Goal: Task Accomplishment & Management: Complete application form

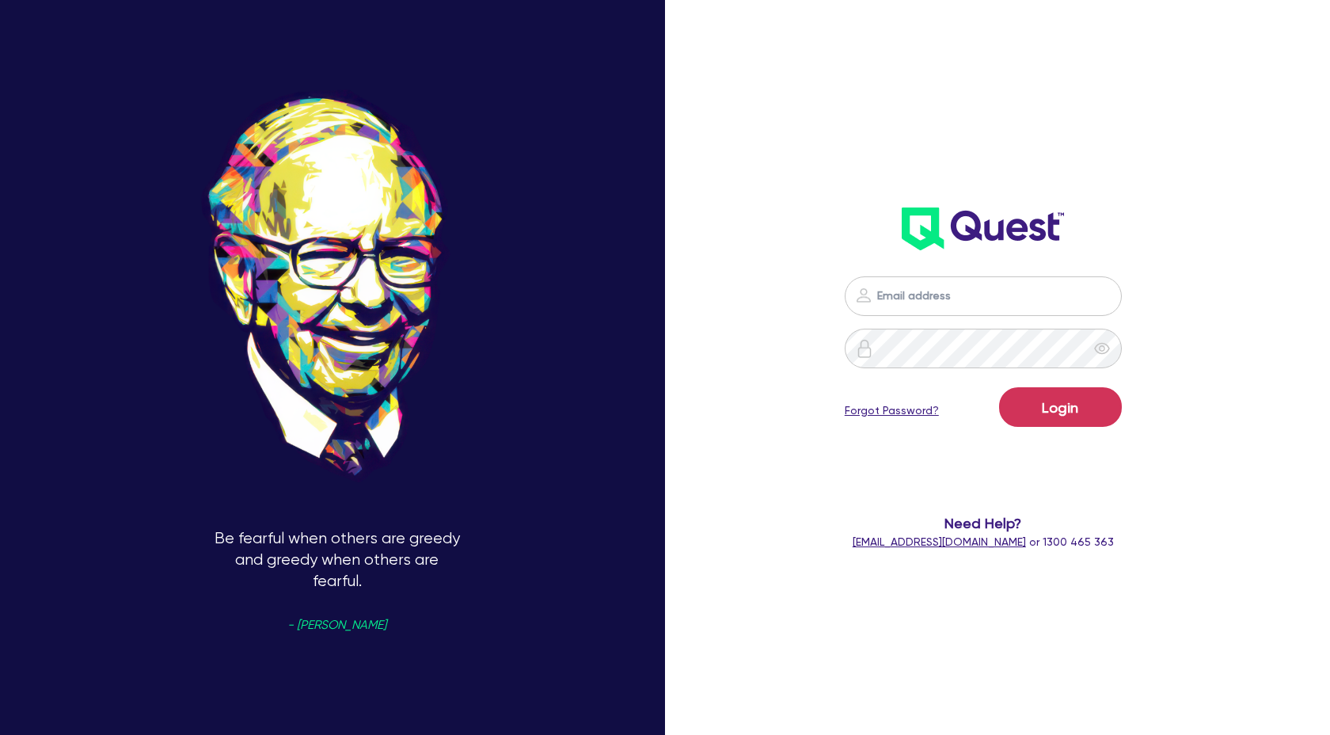
scroll to position [1425, 0]
type input "[PERSON_NAME][EMAIL_ADDRESS][DOMAIN_NAME]"
click at [1064, 409] on button "Login" at bounding box center [1060, 407] width 123 height 40
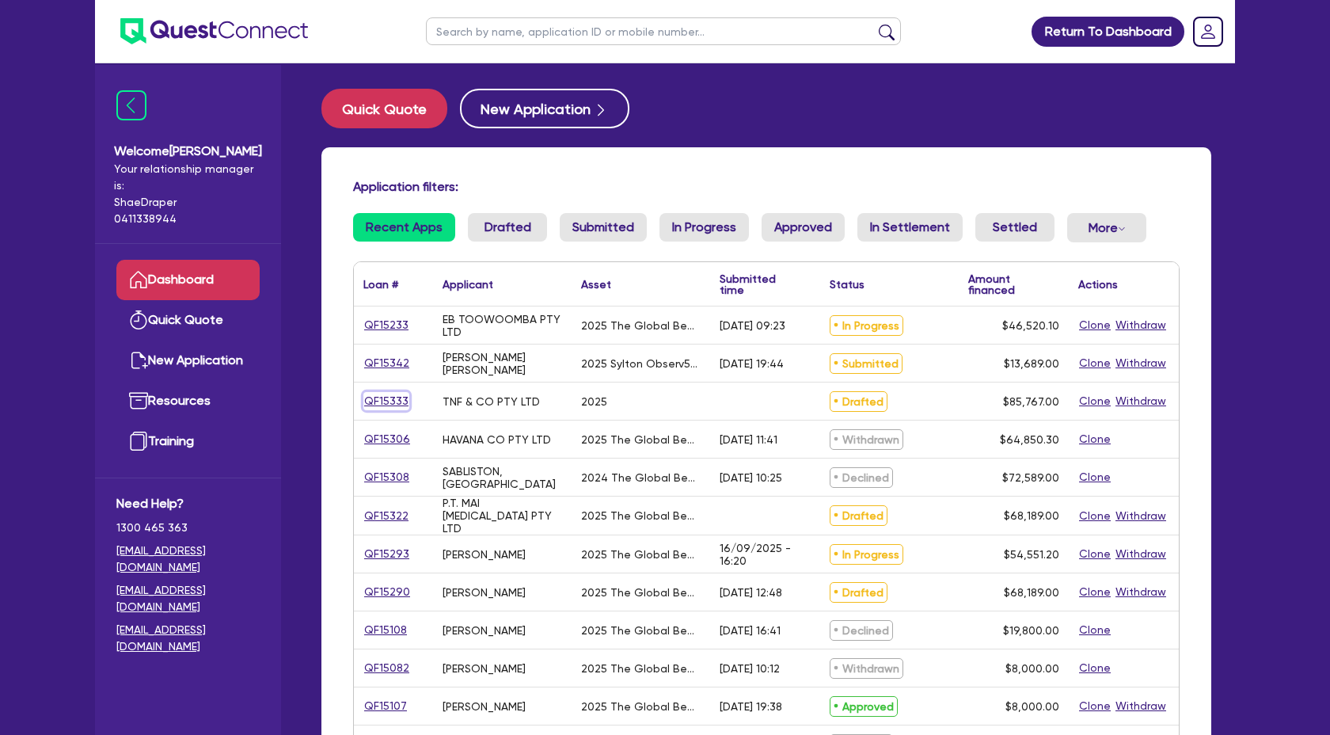
click at [379, 399] on link "QF15333" at bounding box center [386, 401] width 46 height 18
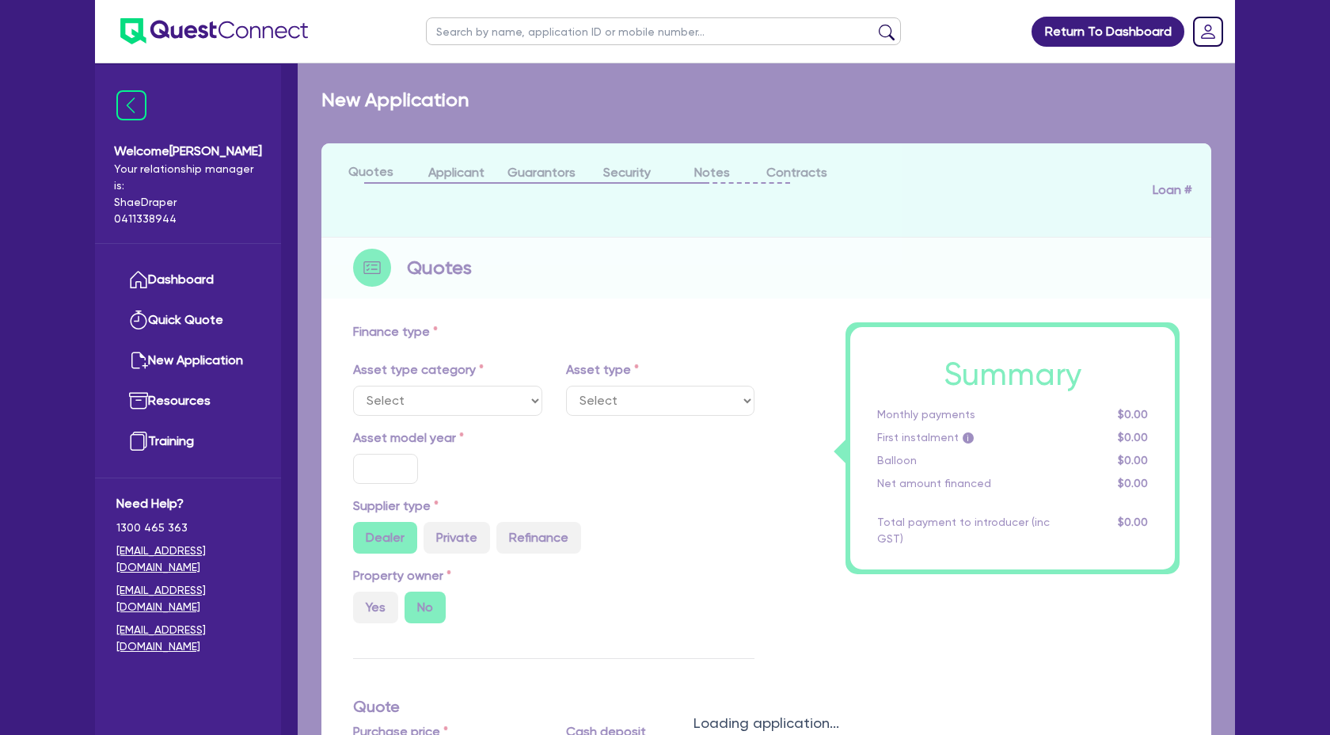
select select "TERTIARY_ASSETS"
type input "2025"
type input "85,767"
type input "4"
type input "3,430.68"
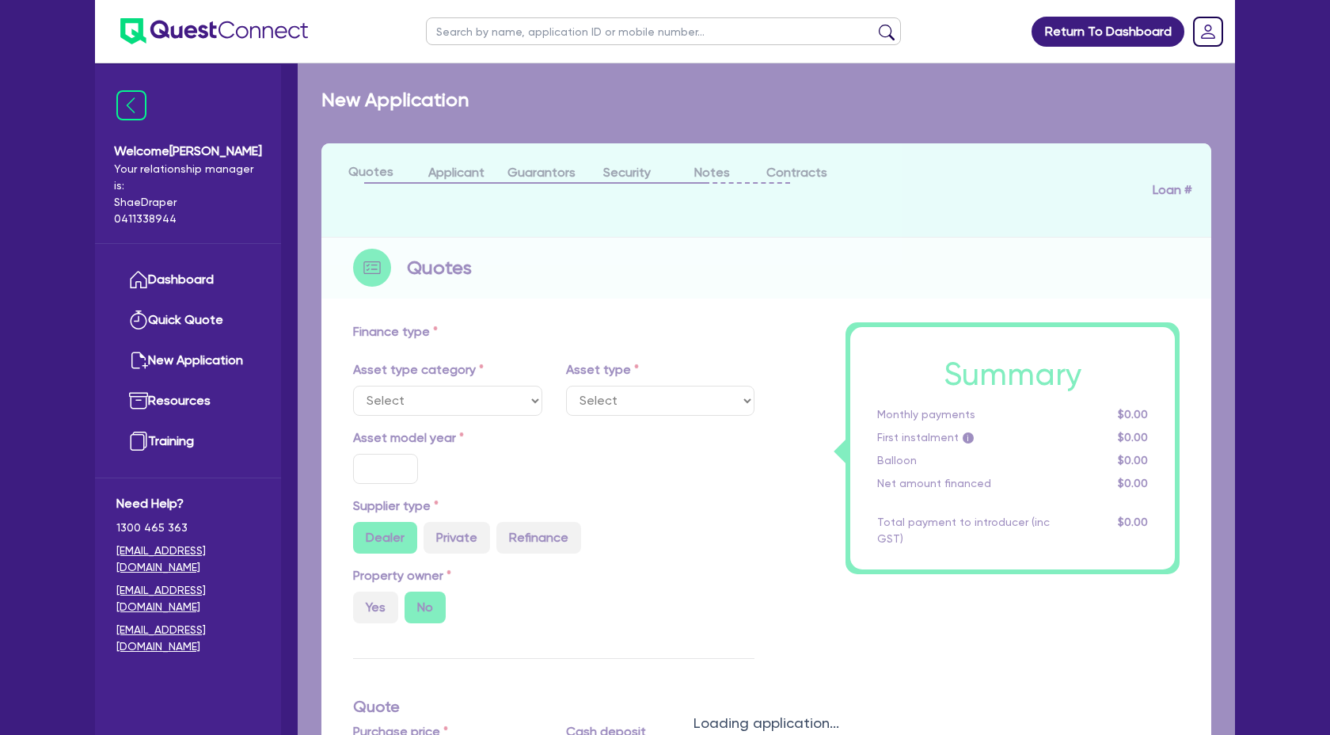
type input "17.95"
select select "BEAUTY_EQUIPMENT"
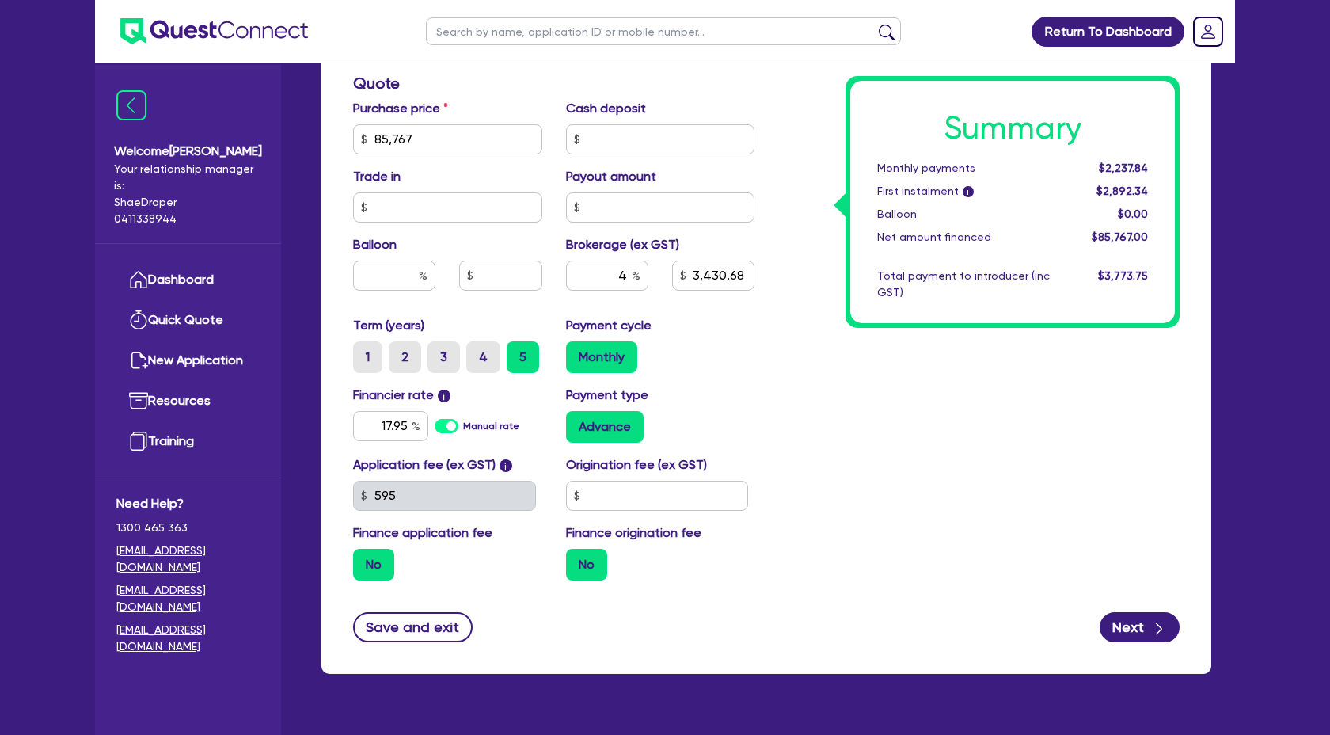
scroll to position [691, 0]
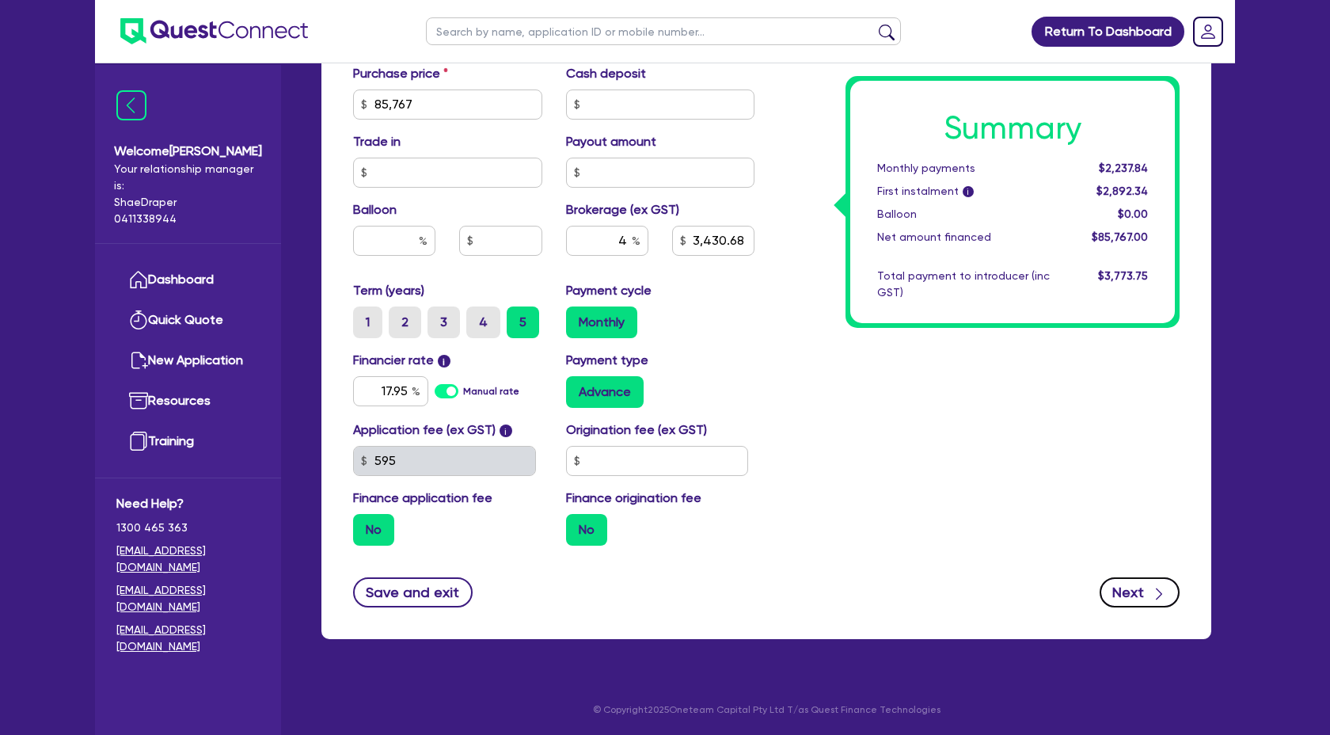
click at [1154, 596] on icon "button" at bounding box center [1159, 594] width 16 height 16
type input "85,767"
type input "3,430.68"
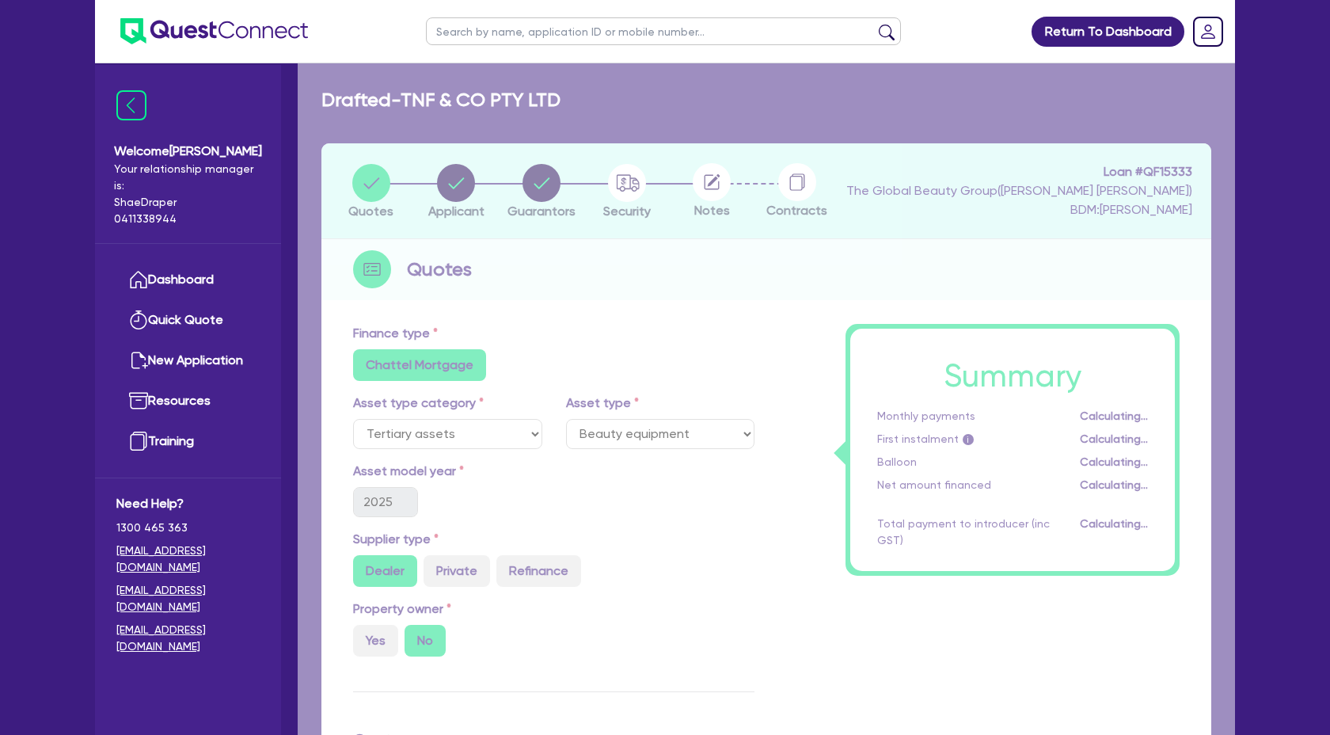
select select "COMPANY"
select select "HEALTH_BEAUTY"
select select "OTHER_HEALTH_BEAUTY"
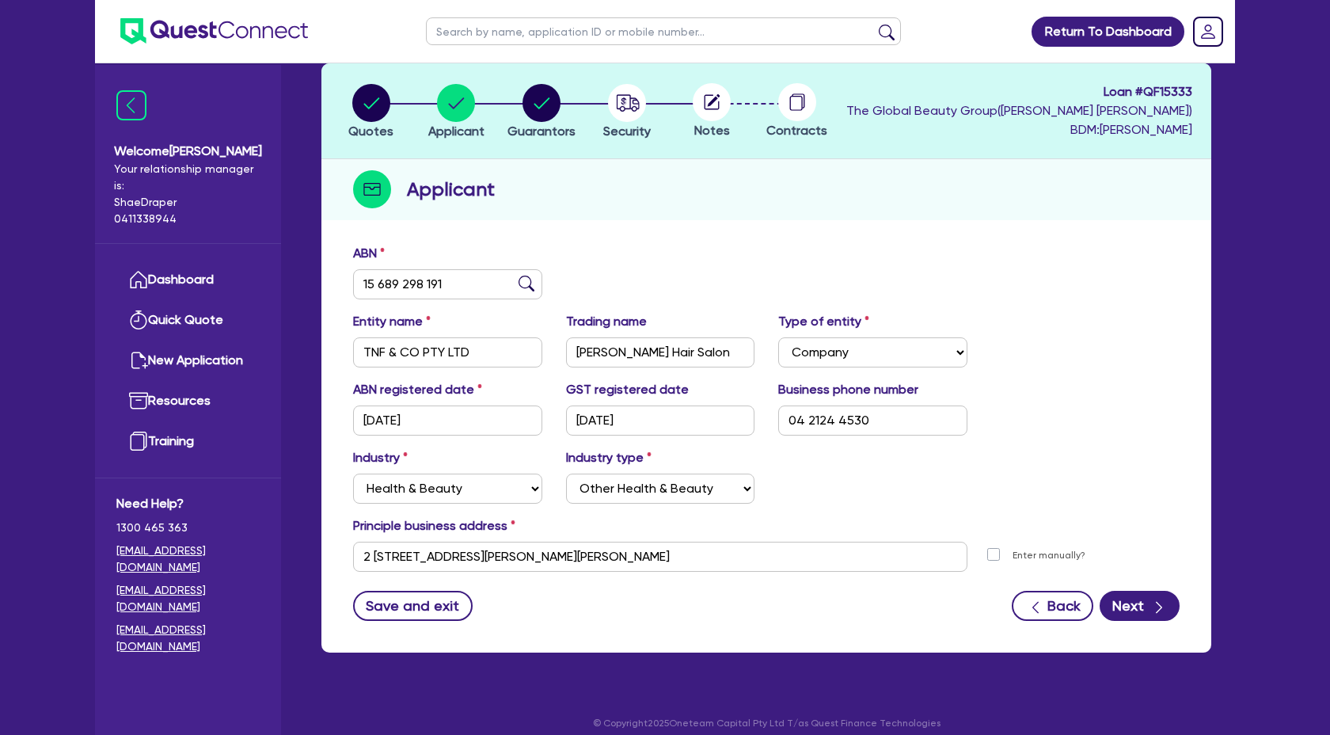
scroll to position [93, 0]
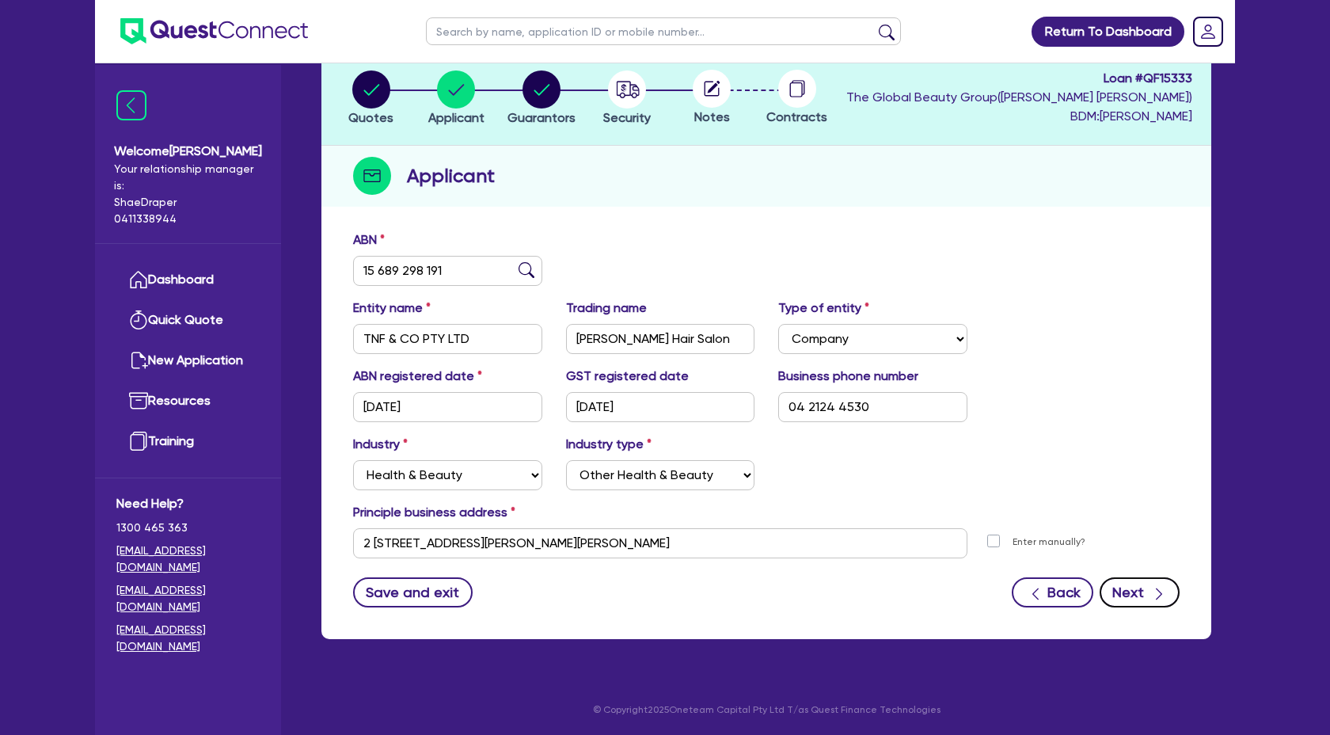
click at [1148, 602] on button "Next" at bounding box center [1140, 592] width 80 height 30
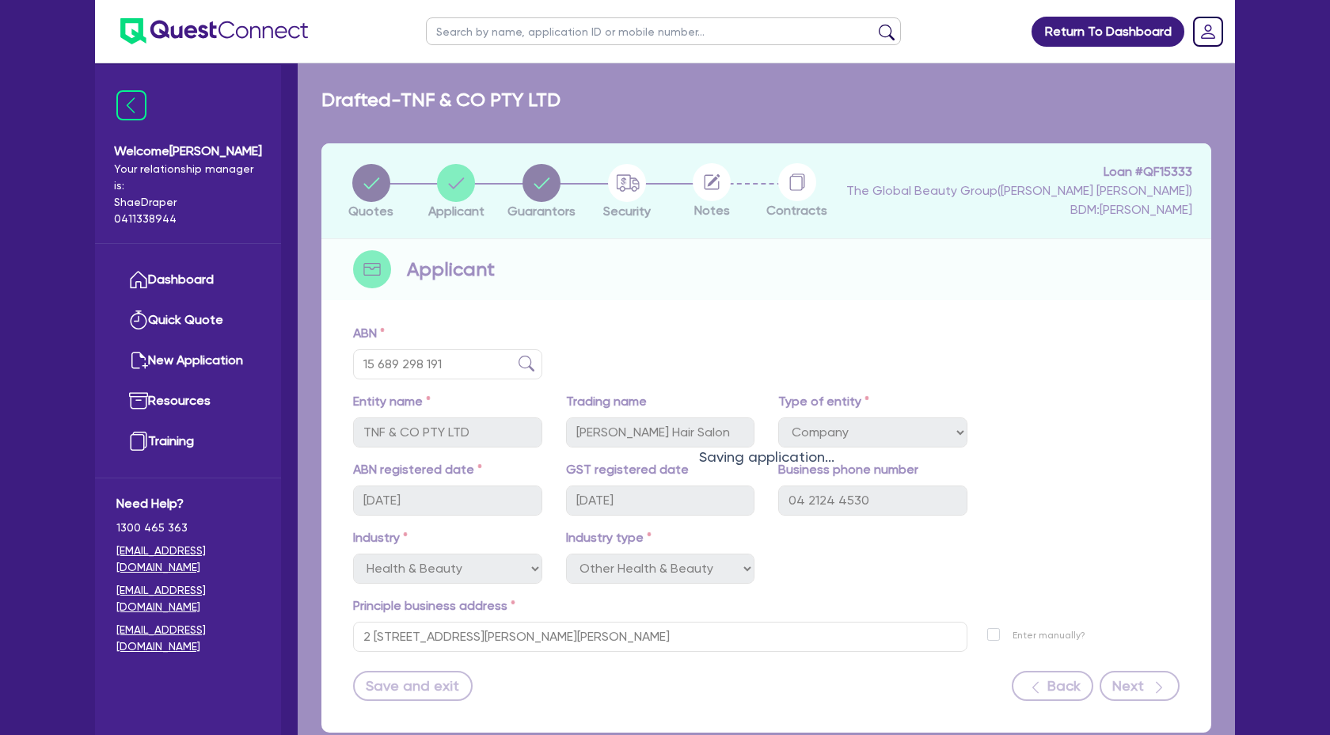
select select "MRS"
select select "QLD"
select select "MARRIED"
select select "QLD"
select select "CASH"
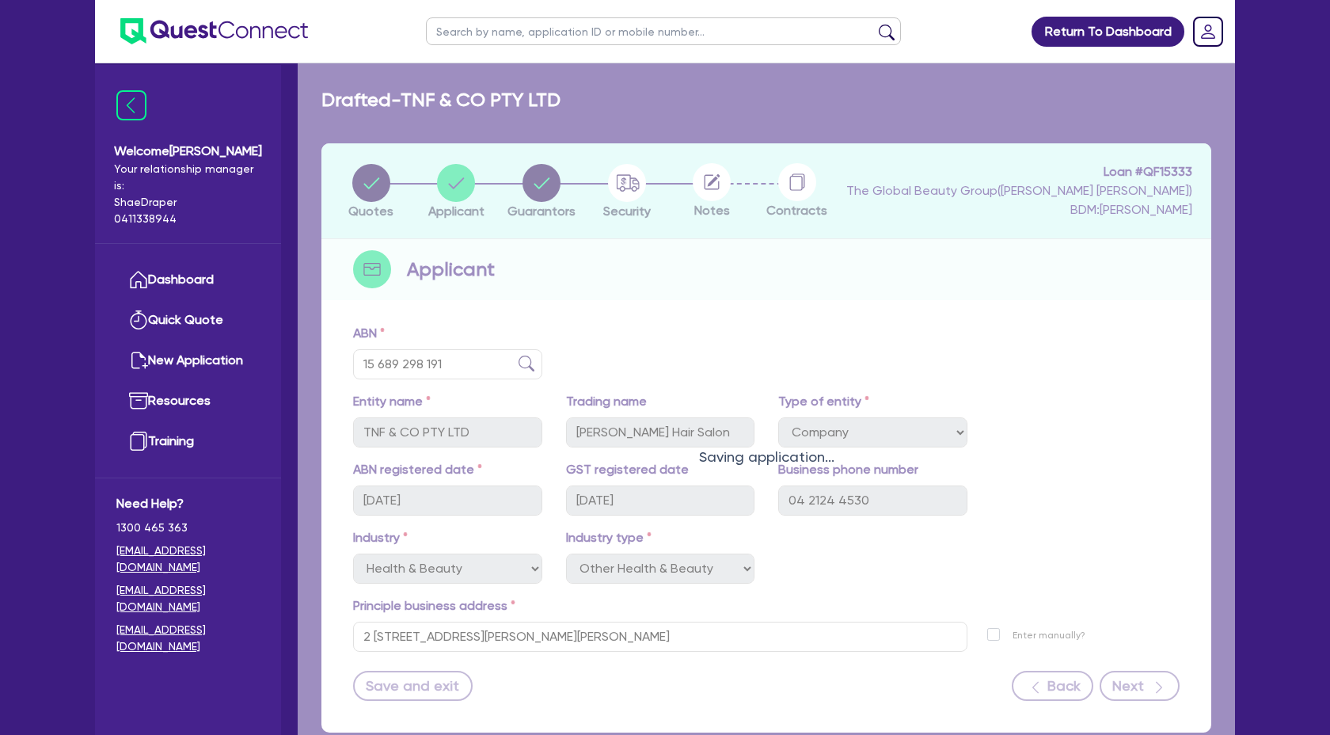
select select "HOUSEHOLD_PERSONAL"
select select "VEHICLE"
select select "PROPERTY"
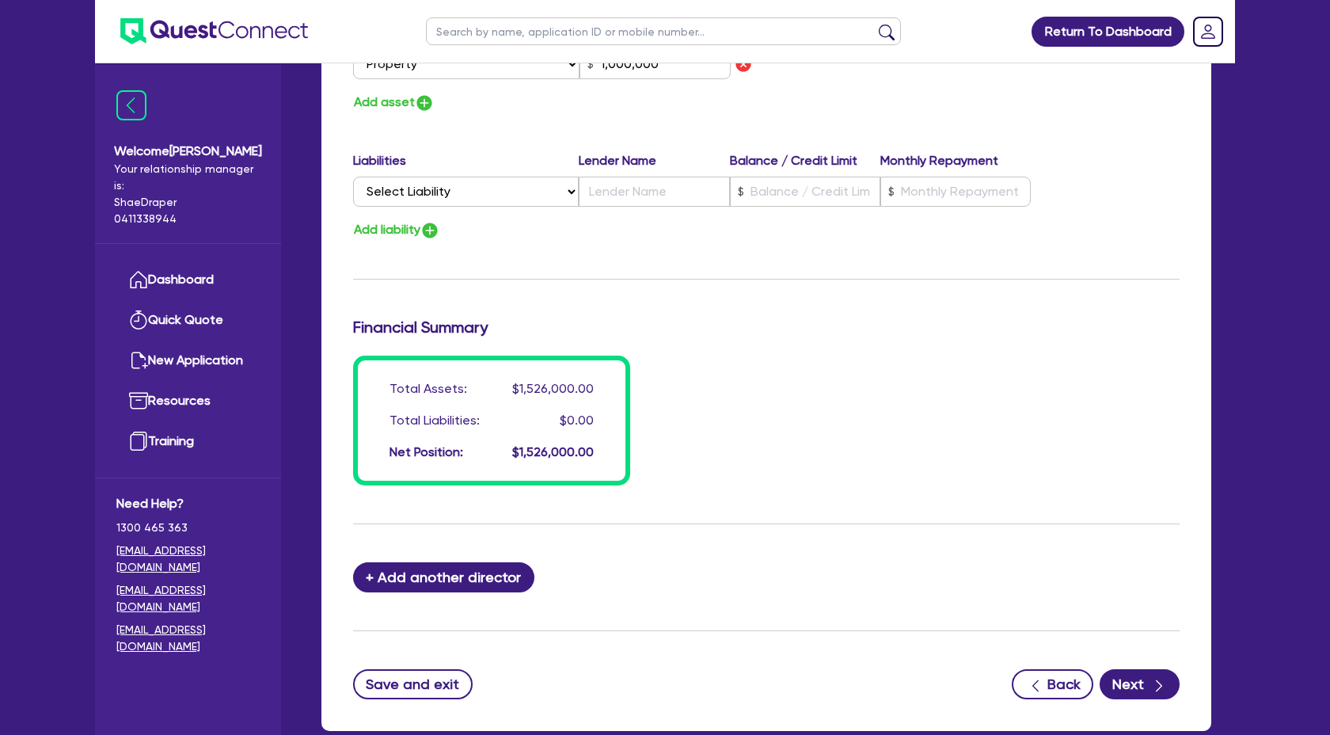
scroll to position [1330, 0]
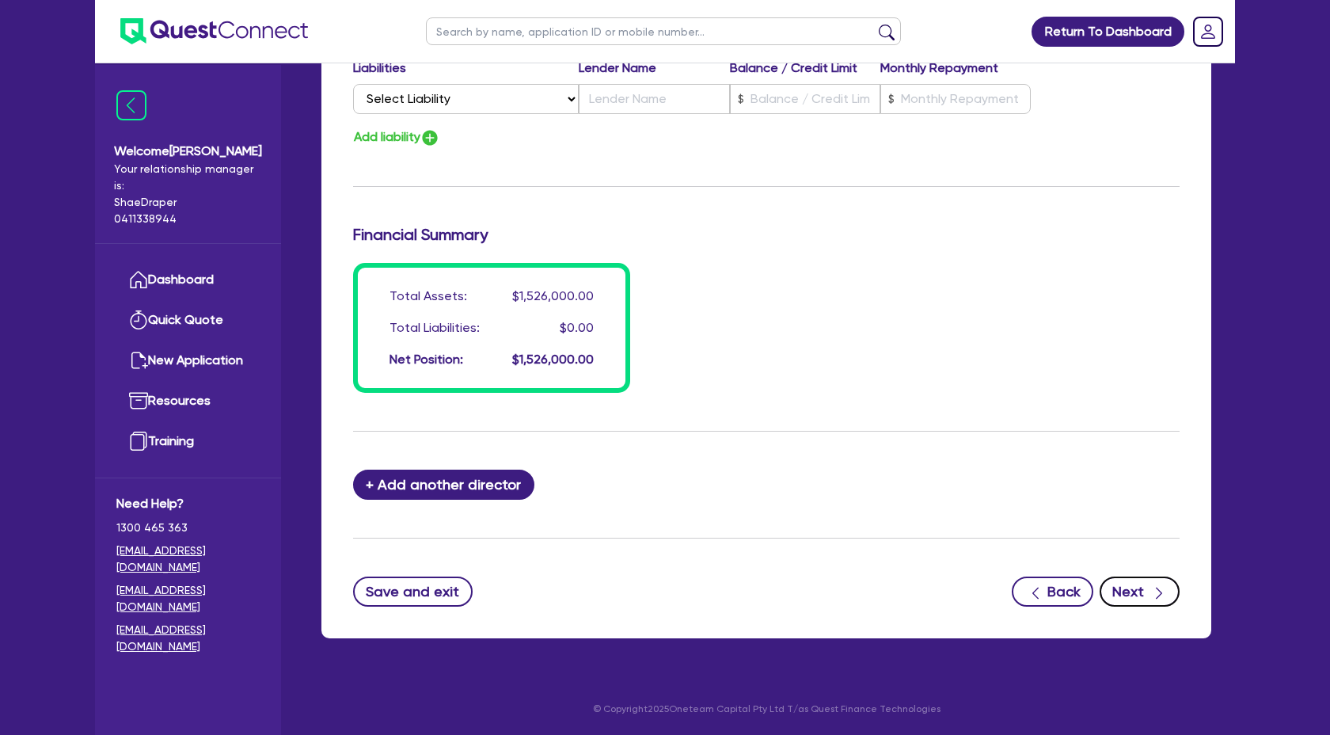
click at [1157, 602] on button "Next" at bounding box center [1140, 592] width 80 height 30
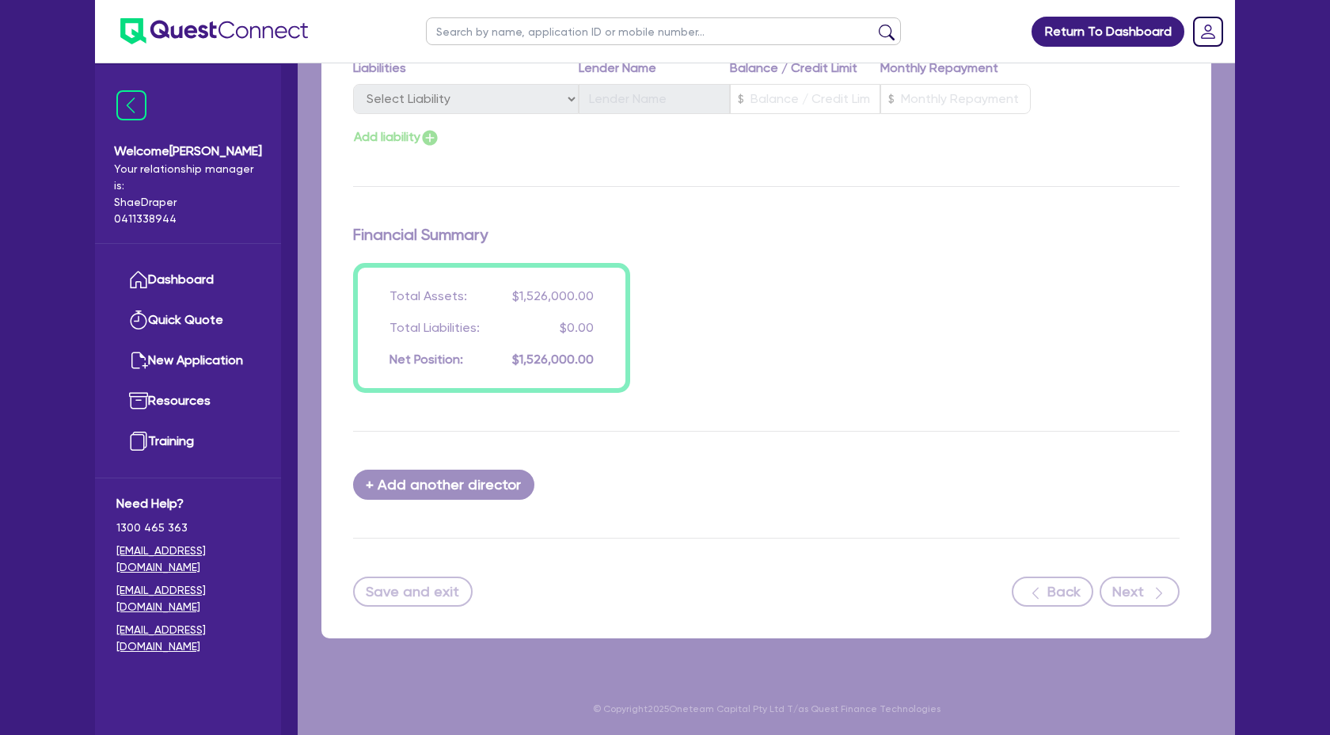
select select "TERTIARY_ASSETS"
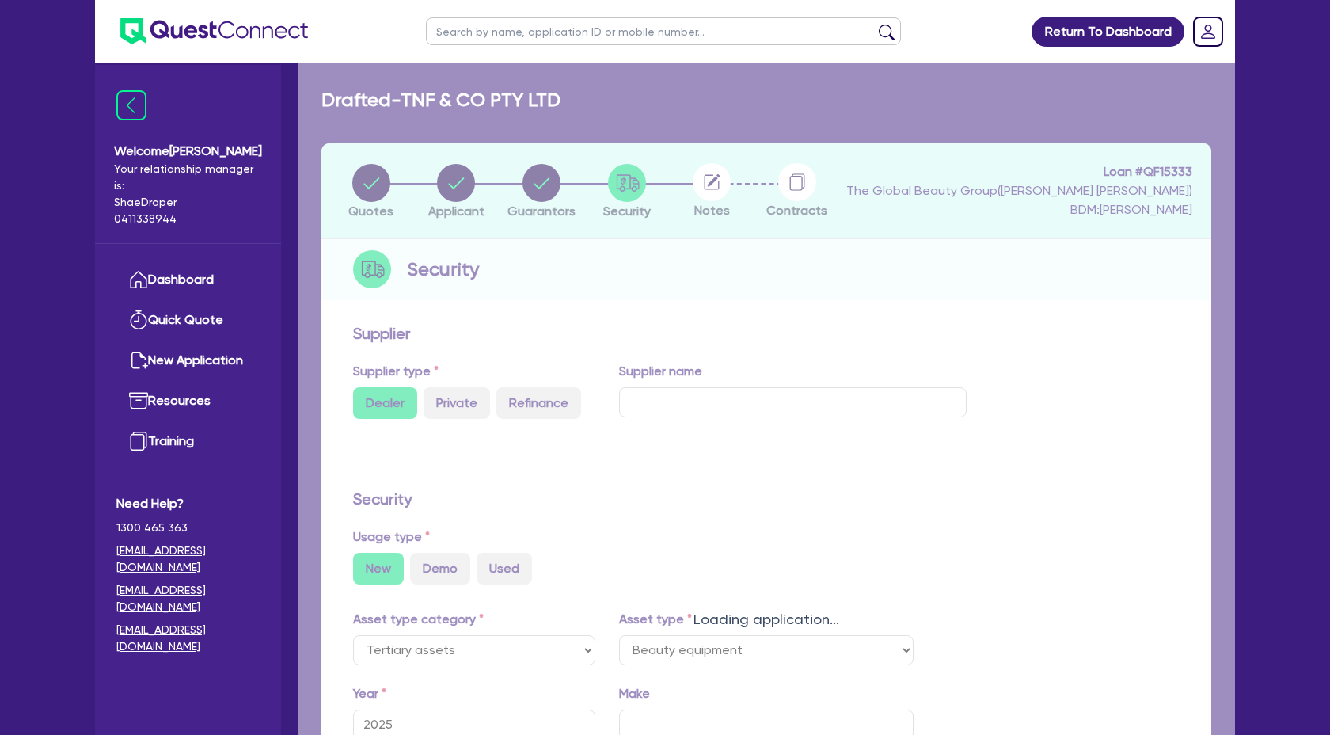
select select "BEAUTY_EQUIPMENT"
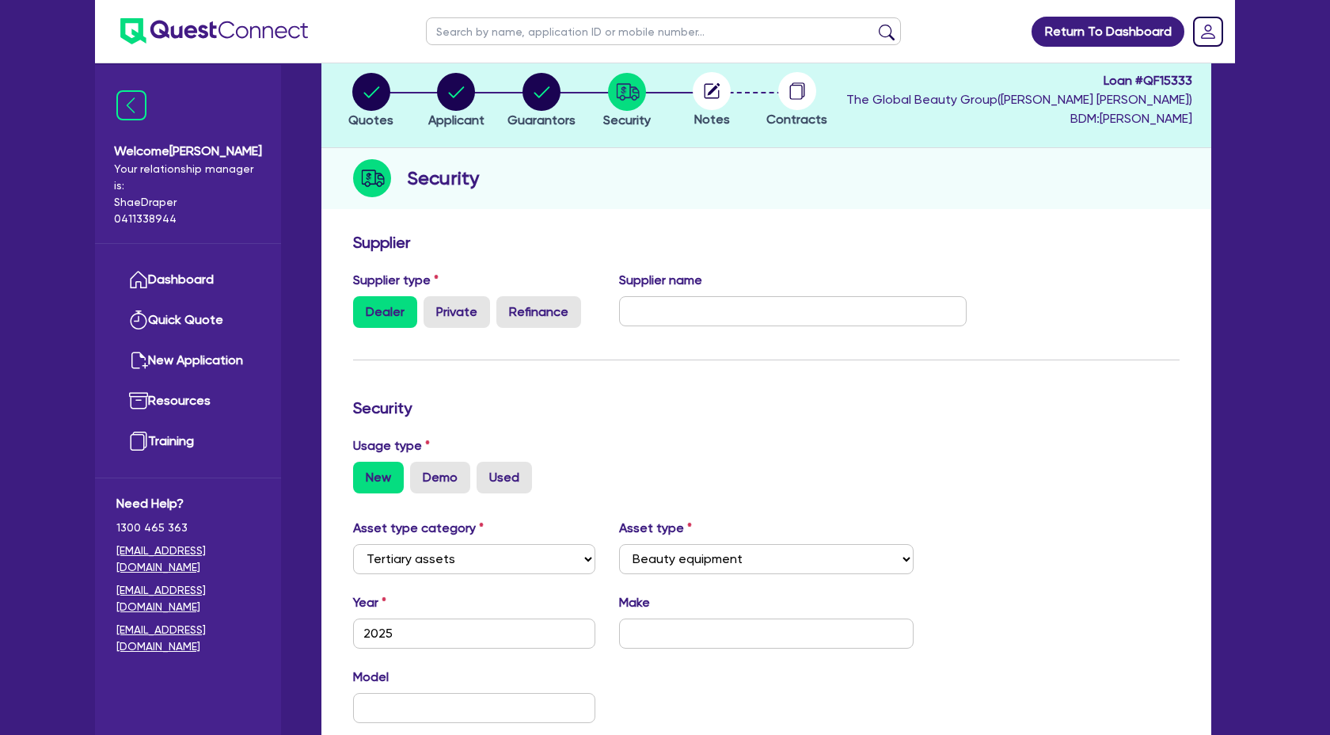
scroll to position [70, 0]
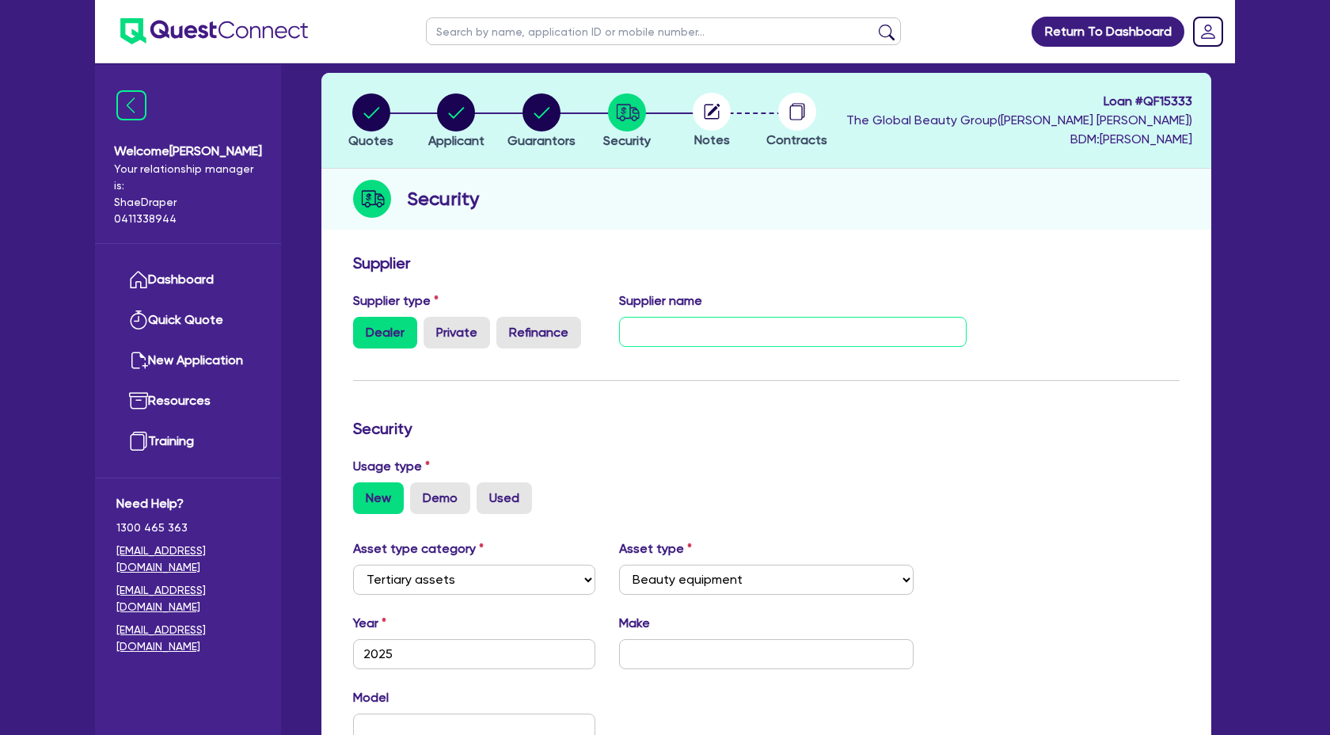
click at [714, 341] on input "text" at bounding box center [793, 332] width 348 height 30
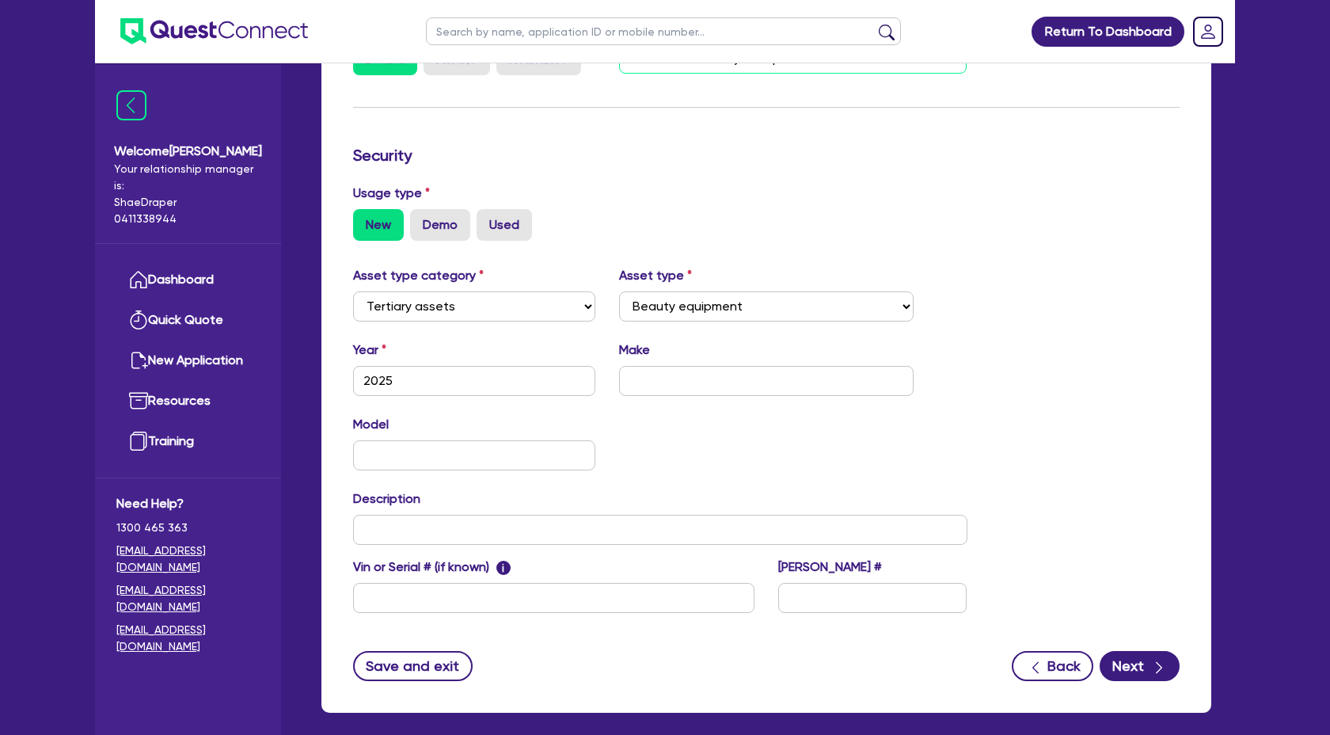
scroll to position [358, 0]
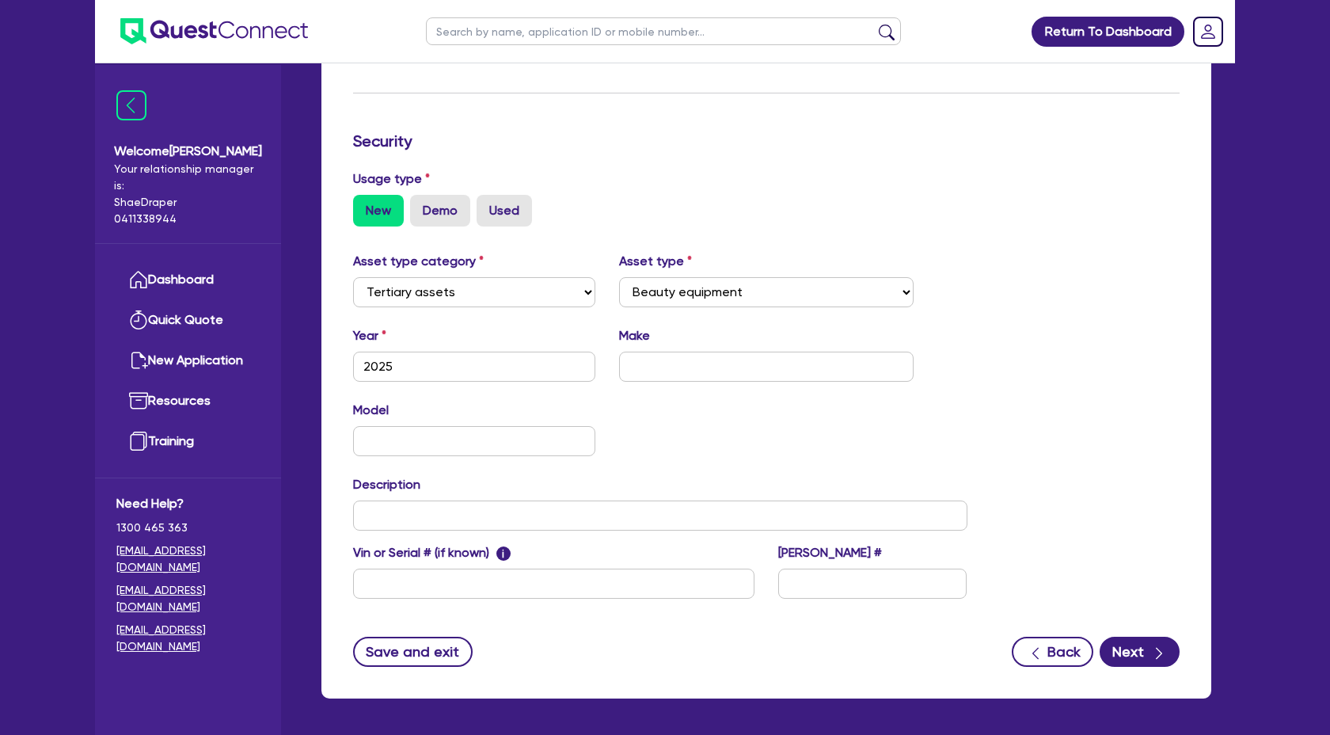
type input "The Global Beauty Group"
click at [662, 377] on input "text" at bounding box center [766, 367] width 295 height 30
type input "The Global Beauty Group"
click at [427, 442] on input "text" at bounding box center [474, 441] width 242 height 30
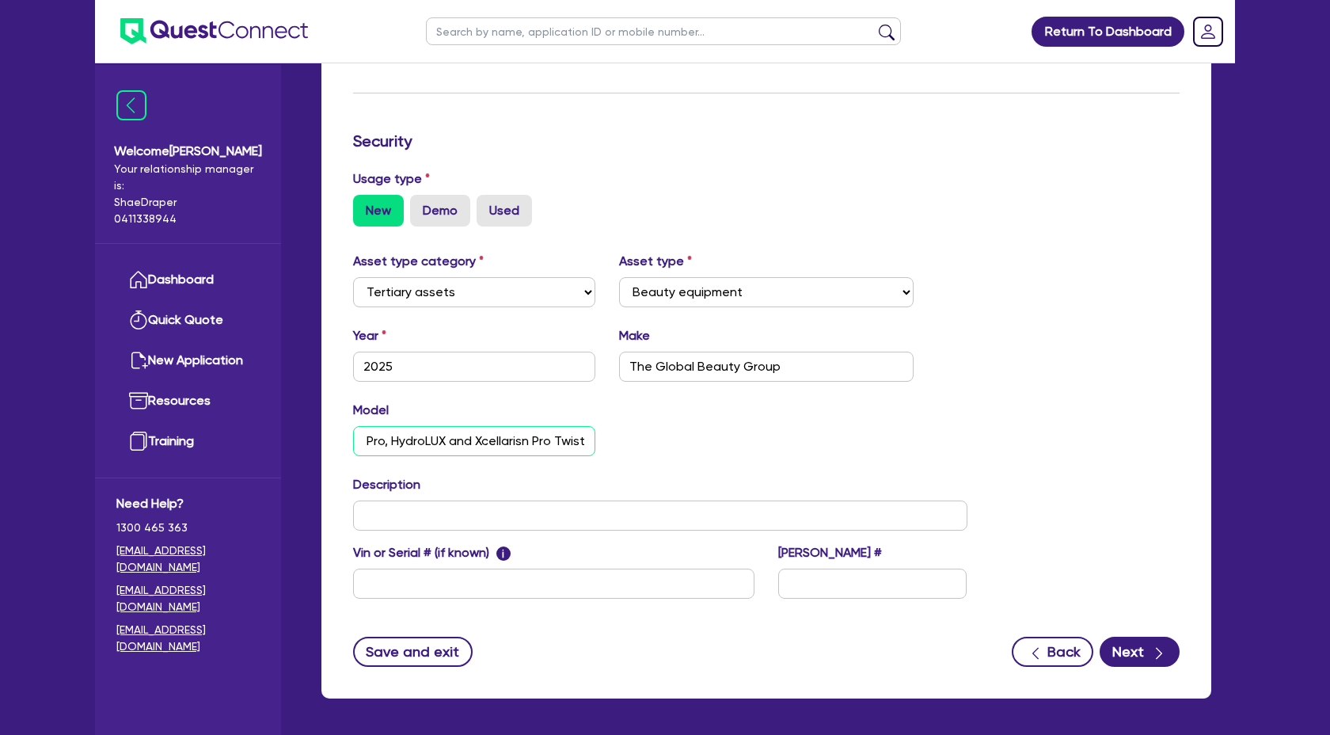
type input "UltraLUX Pro, HydroLUX and Xcellarisn Pro Twist"
click at [430, 512] on input "text" at bounding box center [660, 515] width 615 height 30
paste input "Commercial IPL & Laser Beauty Equipment"
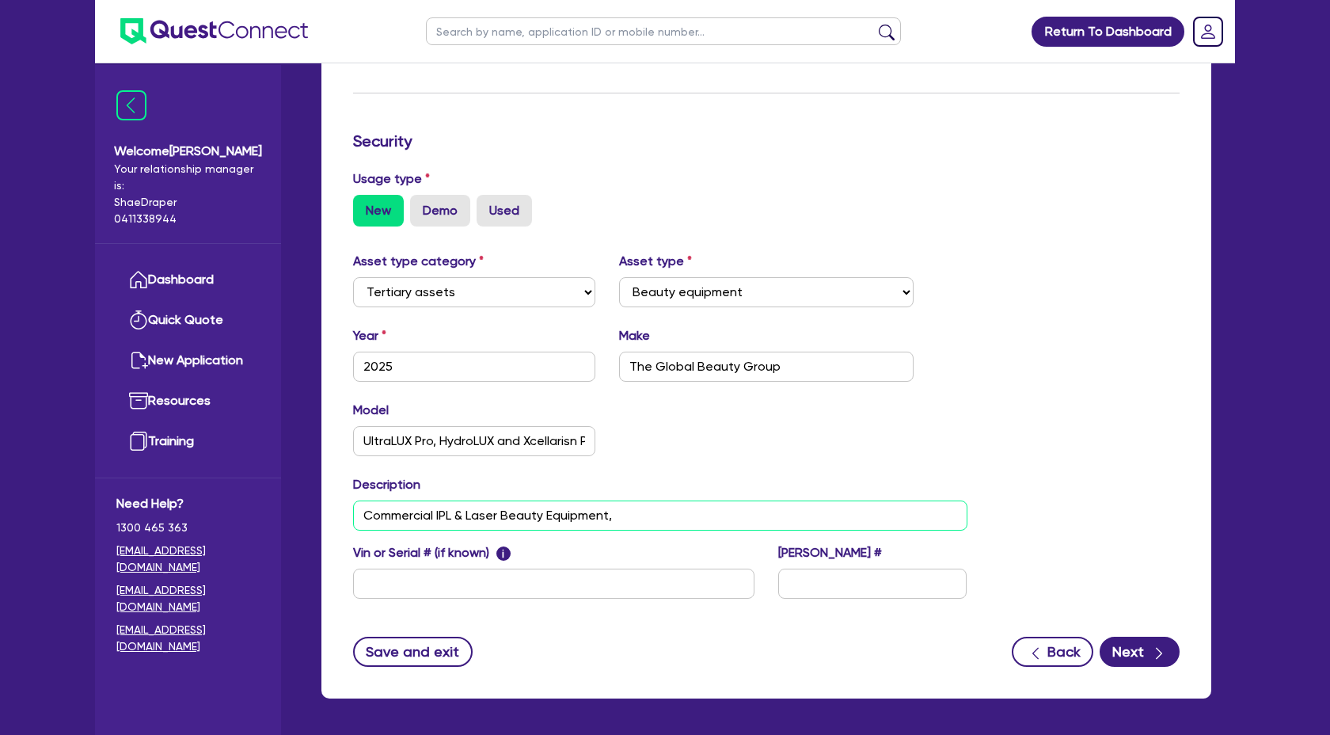
paste input "Commercial Hydra-[MEDICAL_DATA]"
type input "Commercial IPL & Laser Beauty Equipment, Commercial Hydra-[MEDICAL_DATA] and"
click at [496, 577] on input "text" at bounding box center [553, 584] width 401 height 30
paste input "UltraLUX PRO - S/N: D10W27P1108 MY:07/25"
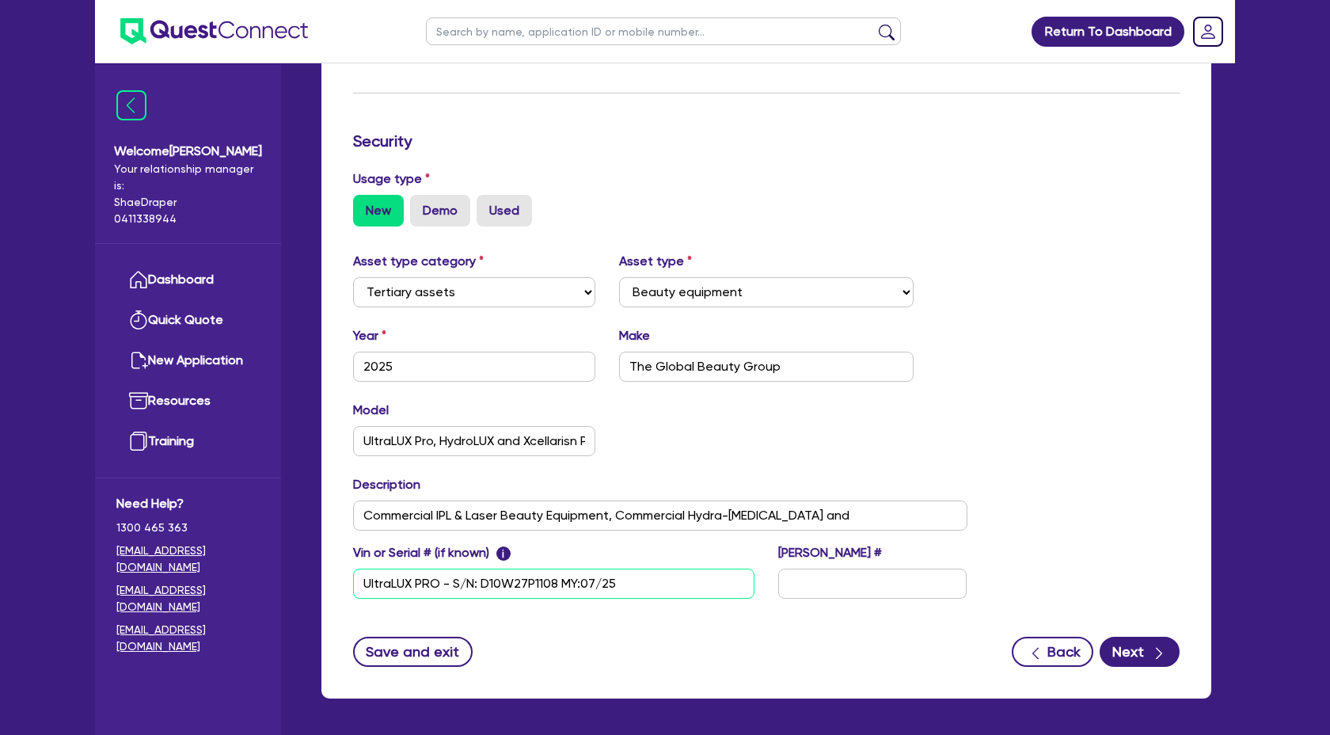
scroll to position [359, 0]
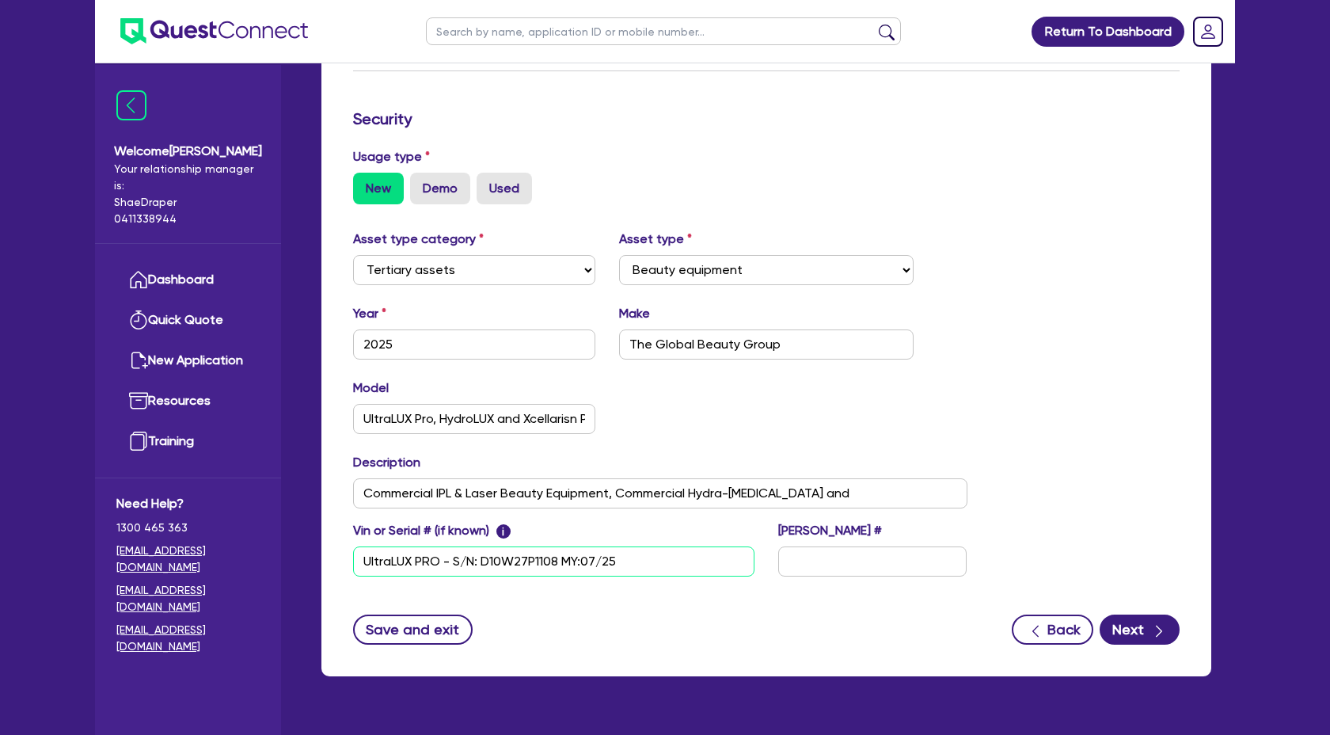
click at [659, 580] on div "Vin or Serial # (if known) i UltraLUX PRO - S/N: D10W27P1108 MY:07/25 [PERSON_N…" at bounding box center [660, 555] width 638 height 68
click at [668, 564] on input "UltraLUX PRO - S/N: D10W27P1108 MY:07/25" at bounding box center [553, 561] width 401 height 30
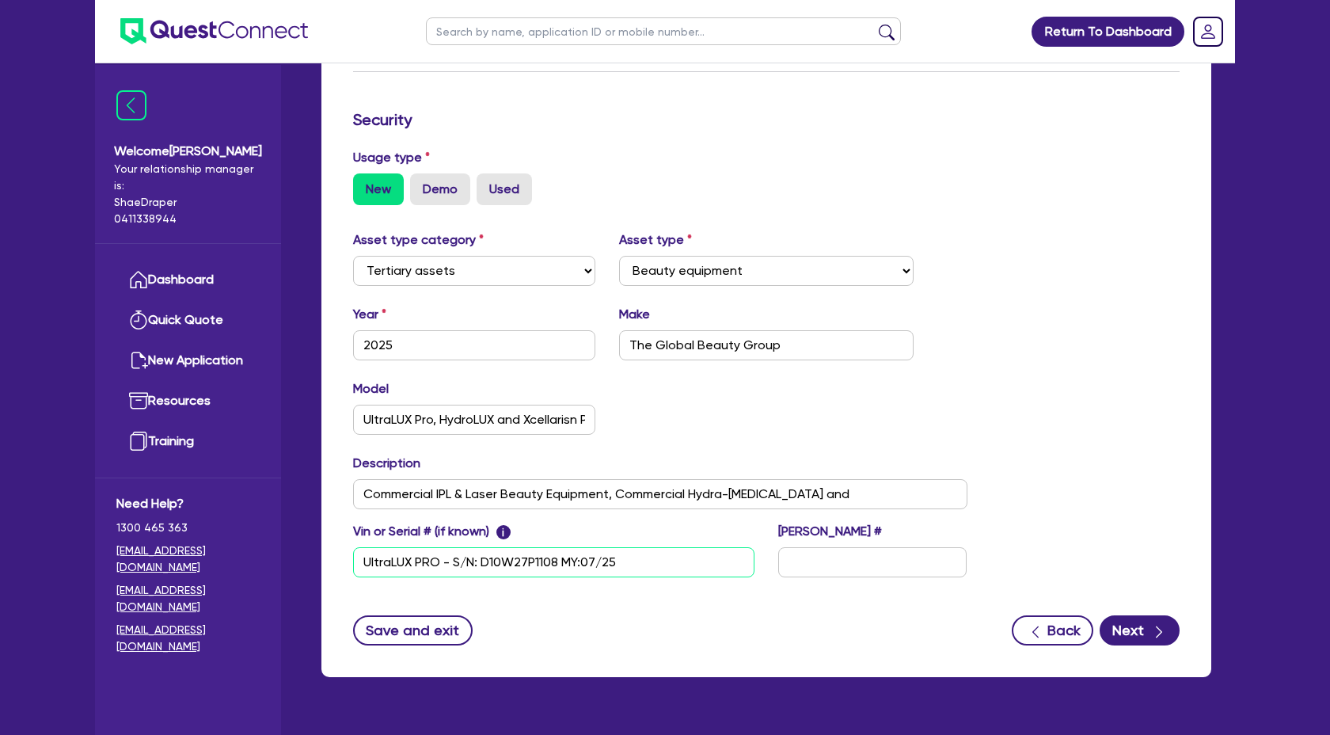
click at [668, 564] on input "UltraLUX PRO - S/N: D10W27P1108 MY:07/25" at bounding box center [553, 562] width 401 height 30
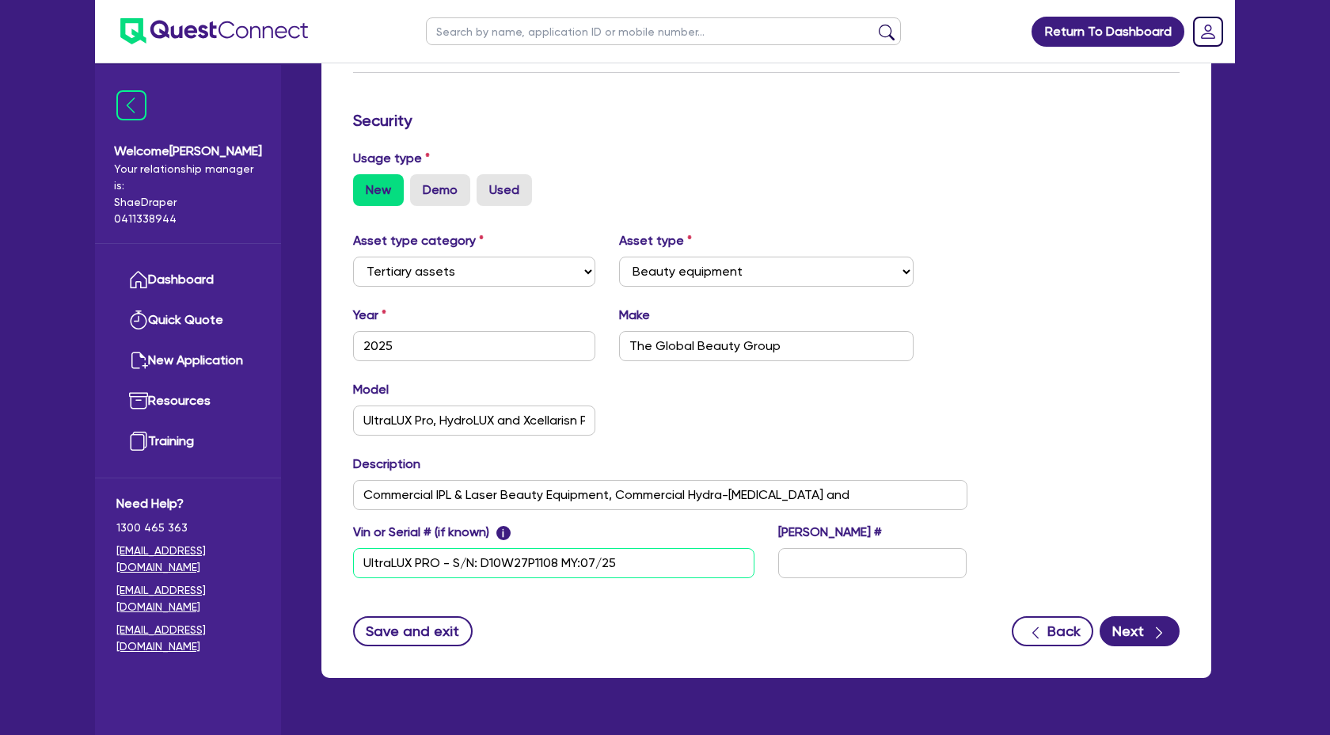
click at [668, 564] on input "UltraLUX PRO - S/N: D10W27P1108 MY:07/25" at bounding box center [553, 563] width 401 height 30
paste input "HydroLUX - S/N: A12O17P2017 MY:07/25"
click at [744, 567] on input "UltraLUX PRO - S/N: D10W27P1108 MY:07/25, HydroLUX - S/N: A12O17P2017 MY:07/25," at bounding box center [553, 563] width 401 height 30
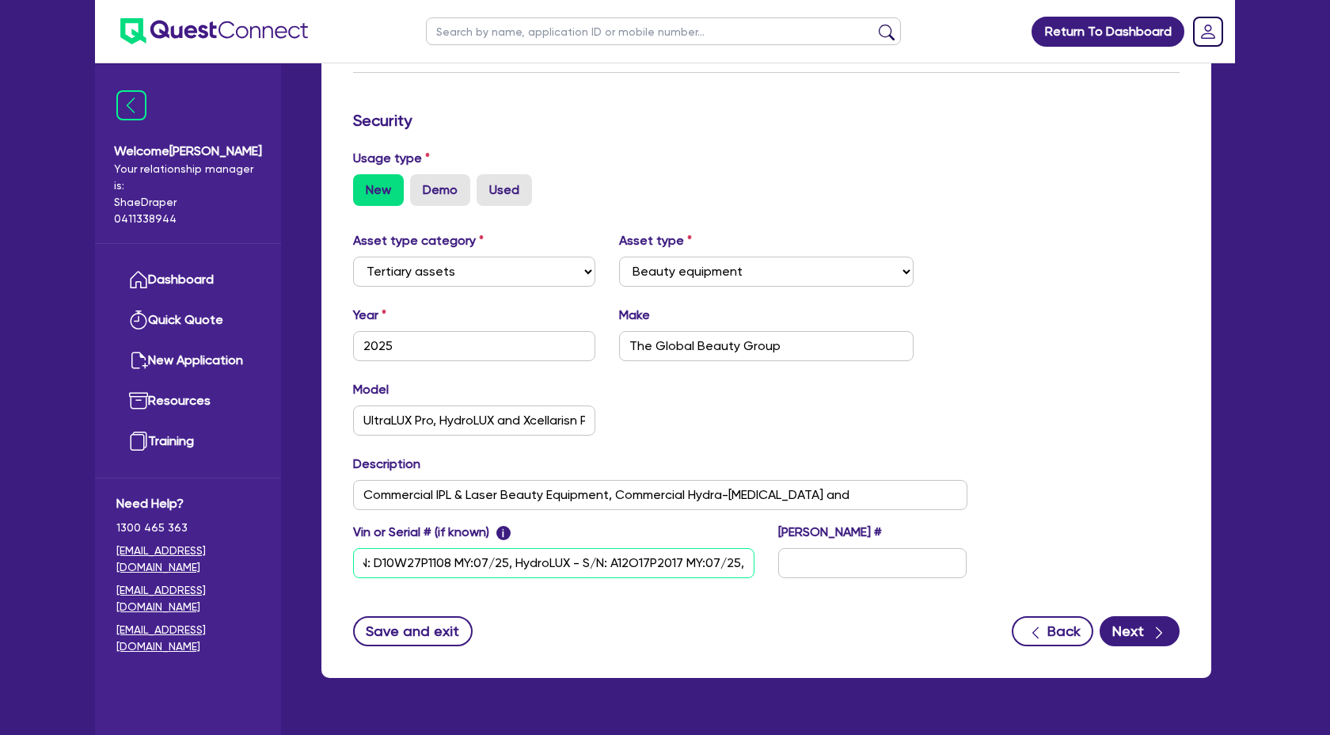
paste input "XCellaris PRO TWIST - S/N: XCP01119/01166 MY:23"
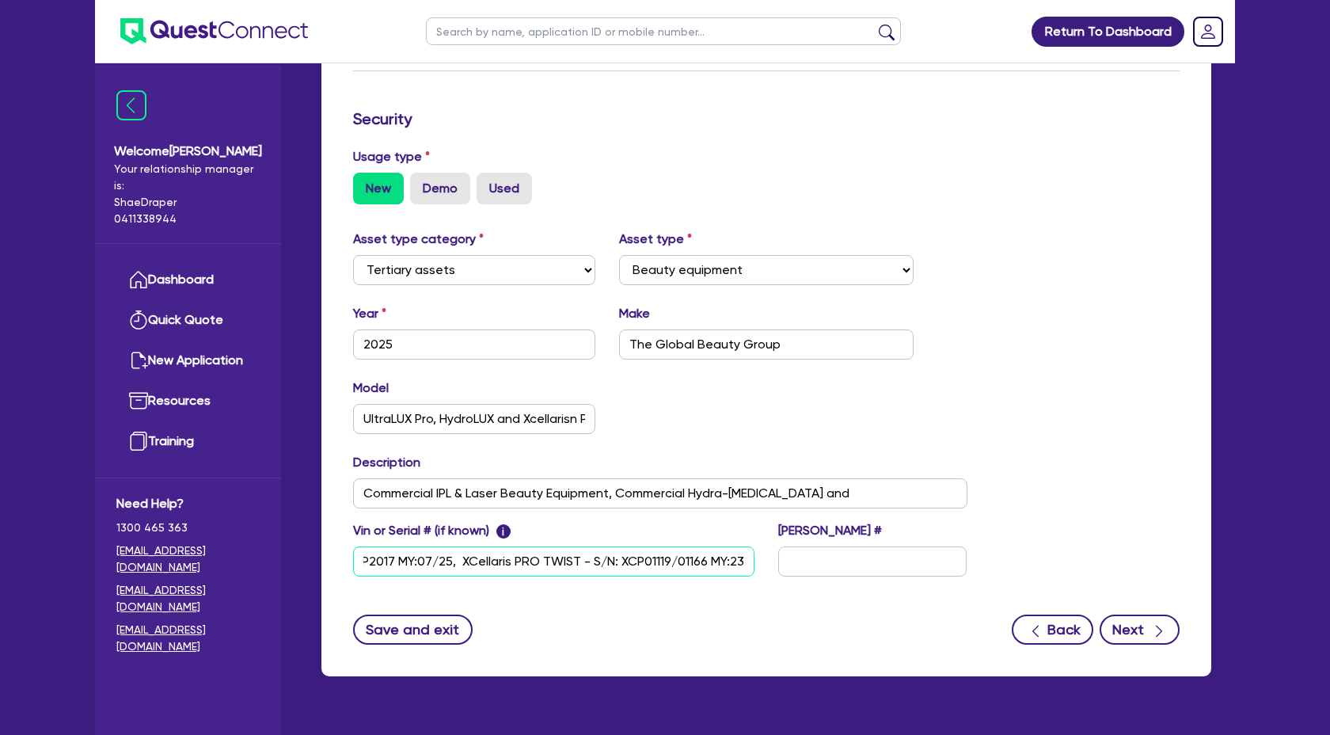
type input "UltraLUX PRO - S/N: D10W27P1108 MY:07/25, HydroLUX - S/N: A12O17P2017 MY:07/25,…"
click at [1164, 640] on button "Next" at bounding box center [1140, 630] width 80 height 30
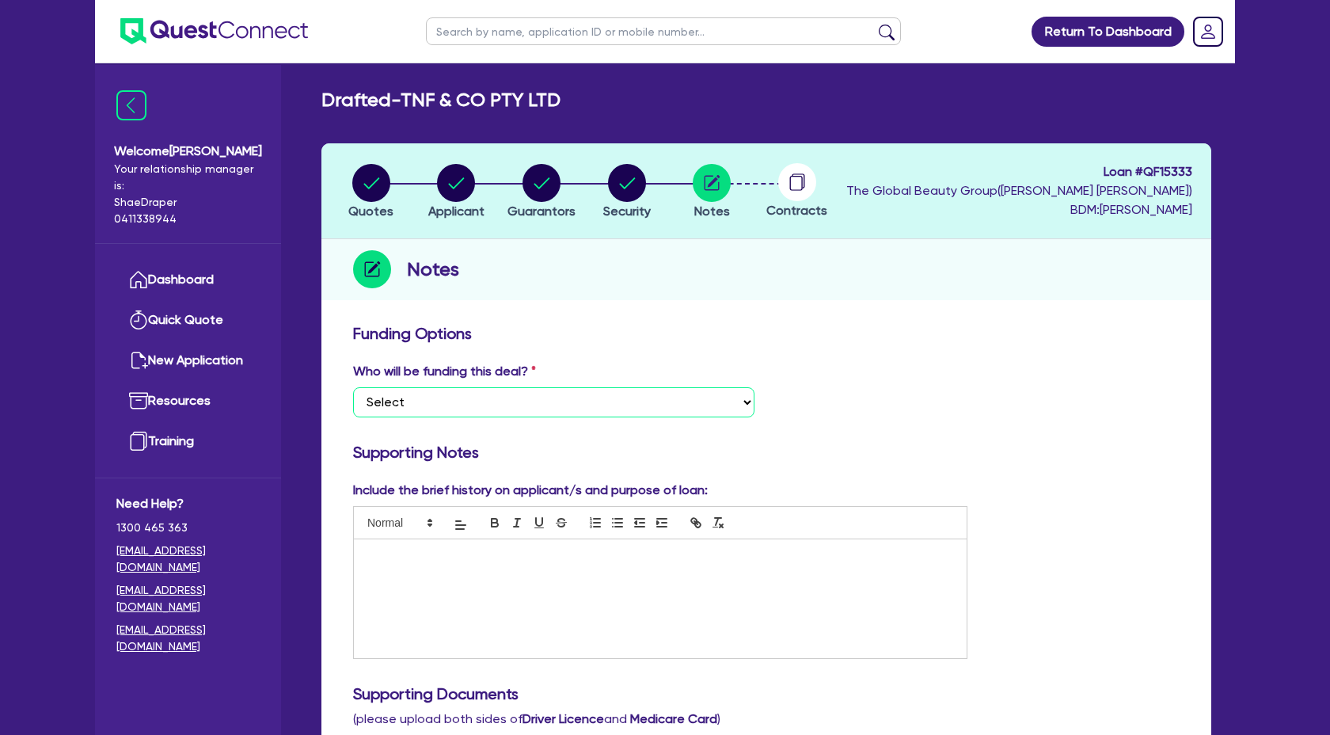
click at [736, 399] on select "Select I want Quest to fund 100% I will fund 100% I will co-fund with Quest Oth…" at bounding box center [553, 402] width 401 height 30
select select "Quest Finance - Own Book"
click at [353, 387] on select "Select I want Quest to fund 100% I will fund 100% I will co-fund with Quest Oth…" at bounding box center [553, 402] width 401 height 30
click at [448, 584] on div at bounding box center [660, 598] width 613 height 119
click at [535, 588] on div at bounding box center [660, 598] width 613 height 119
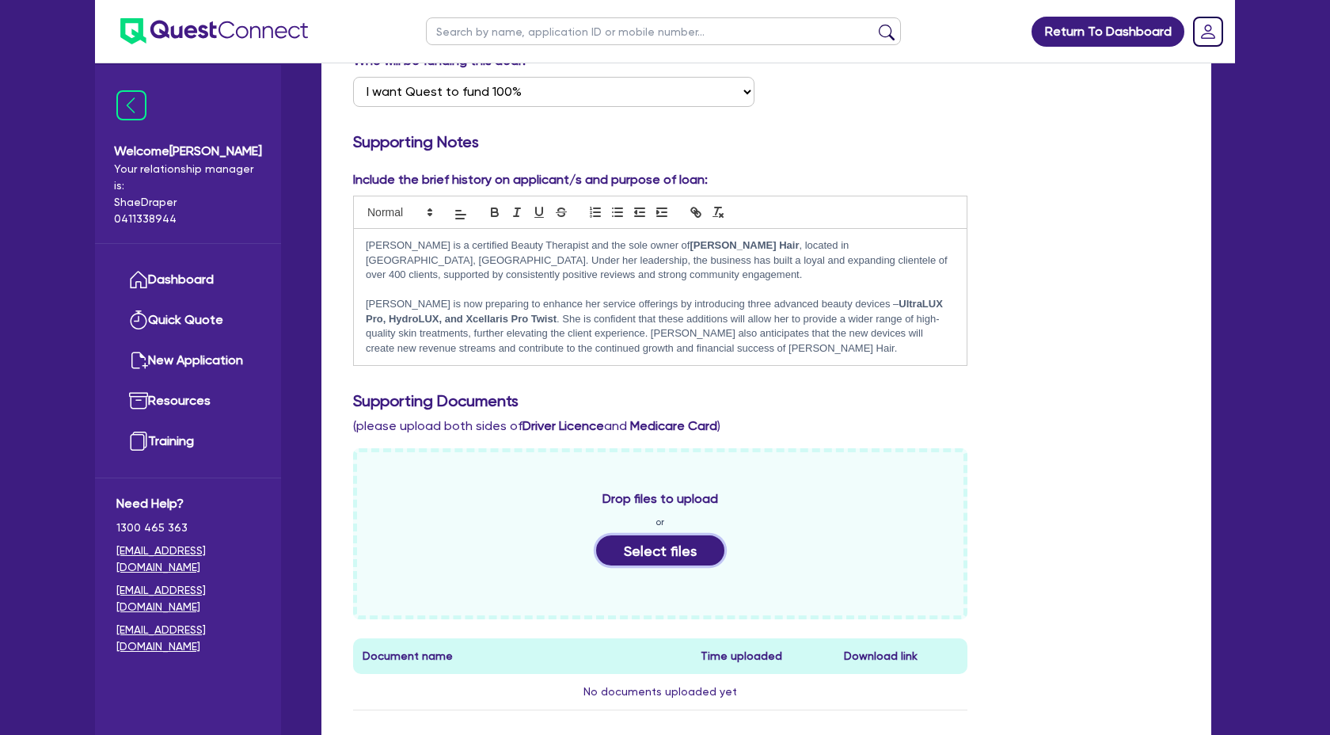
click at [649, 558] on button "Select files" at bounding box center [660, 550] width 128 height 30
click at [687, 552] on button "Select files" at bounding box center [660, 550] width 128 height 30
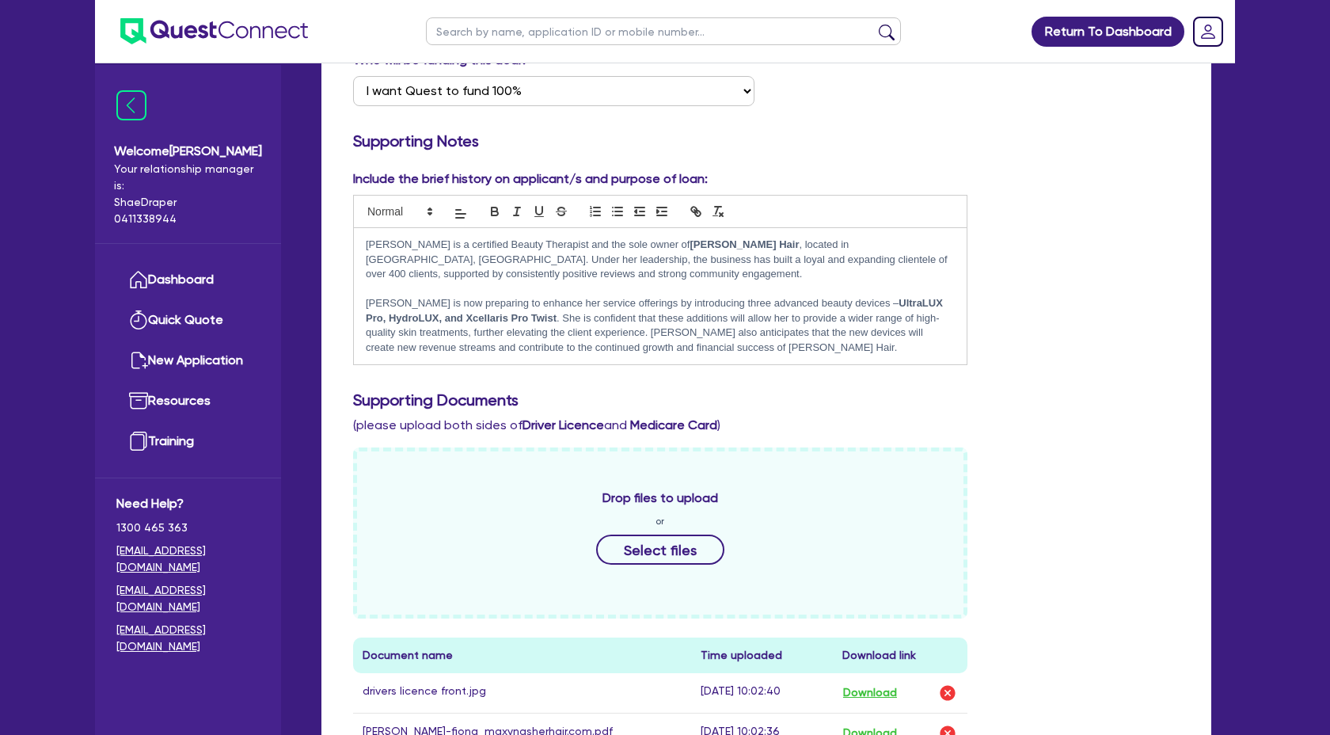
click at [643, 566] on div "Drop files to upload or Select files" at bounding box center [660, 532] width 615 height 171
click at [693, 561] on button "Select files" at bounding box center [660, 550] width 128 height 30
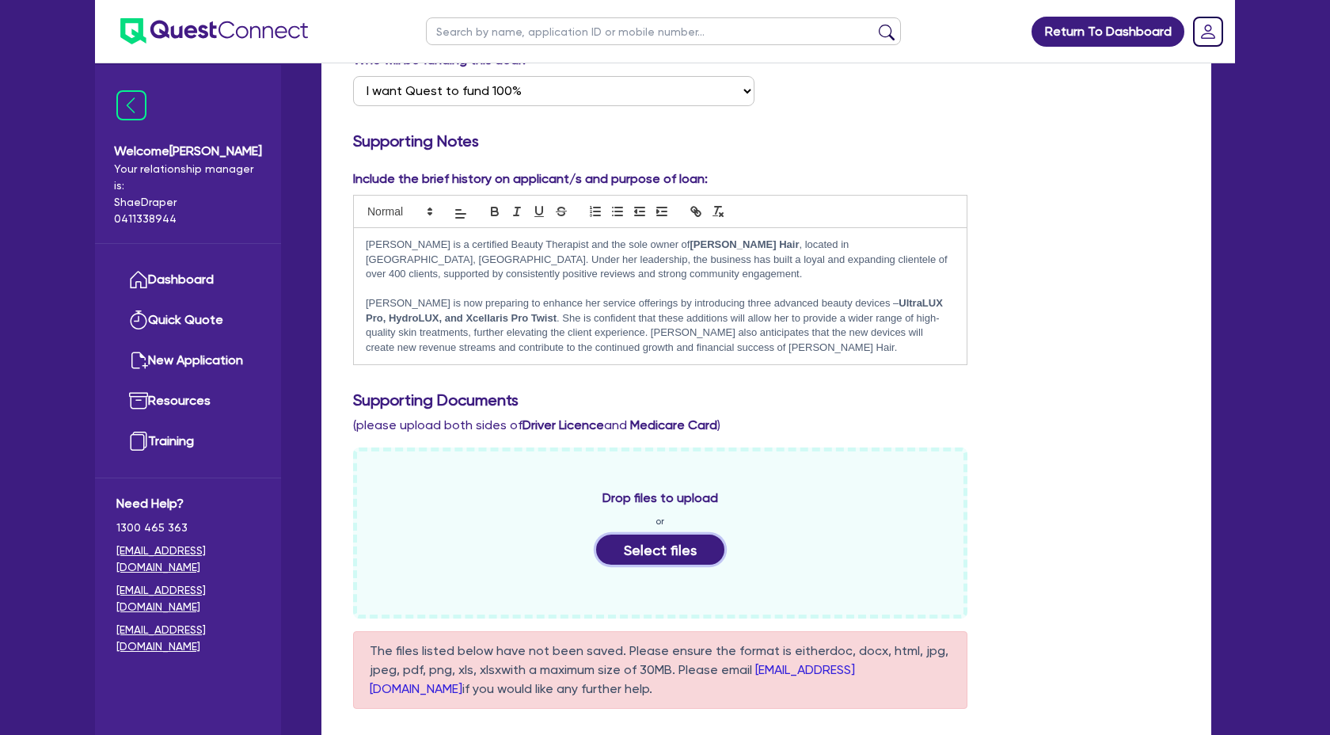
click at [706, 548] on button "Select files" at bounding box center [660, 550] width 128 height 30
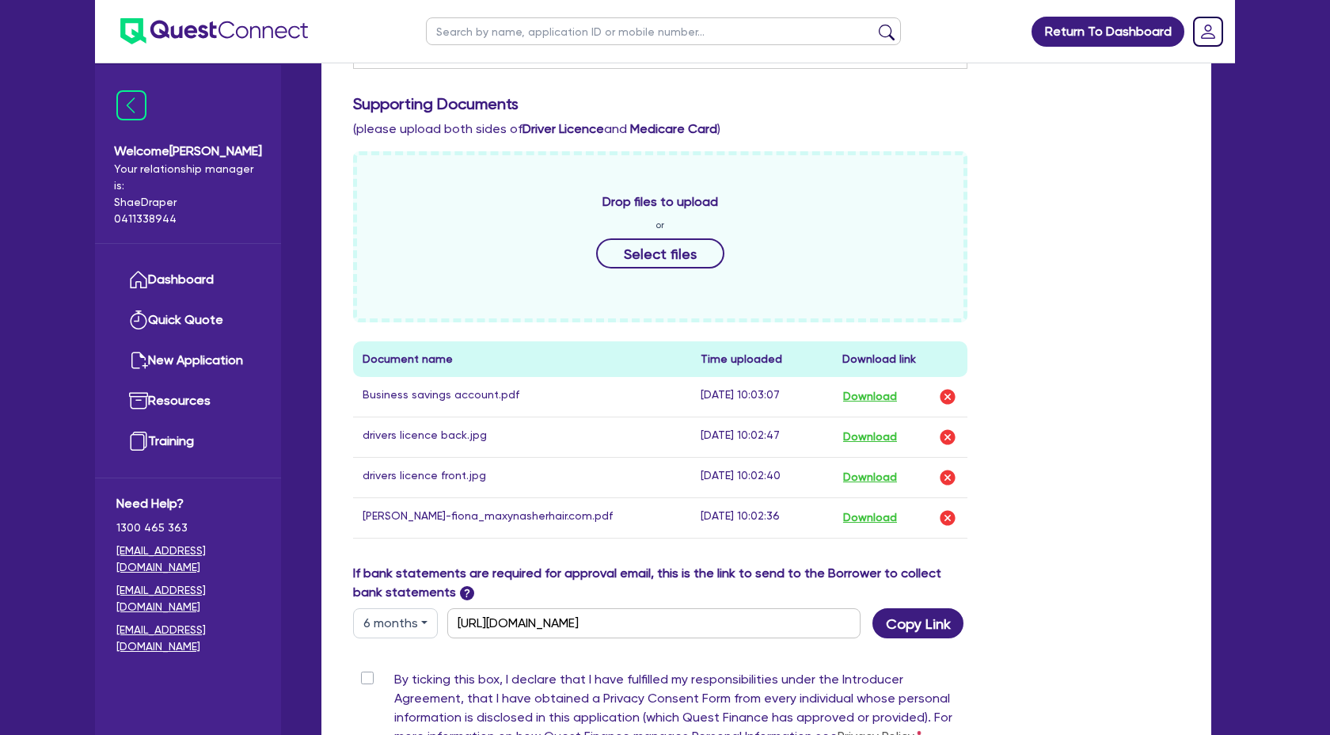
scroll to position [610, 0]
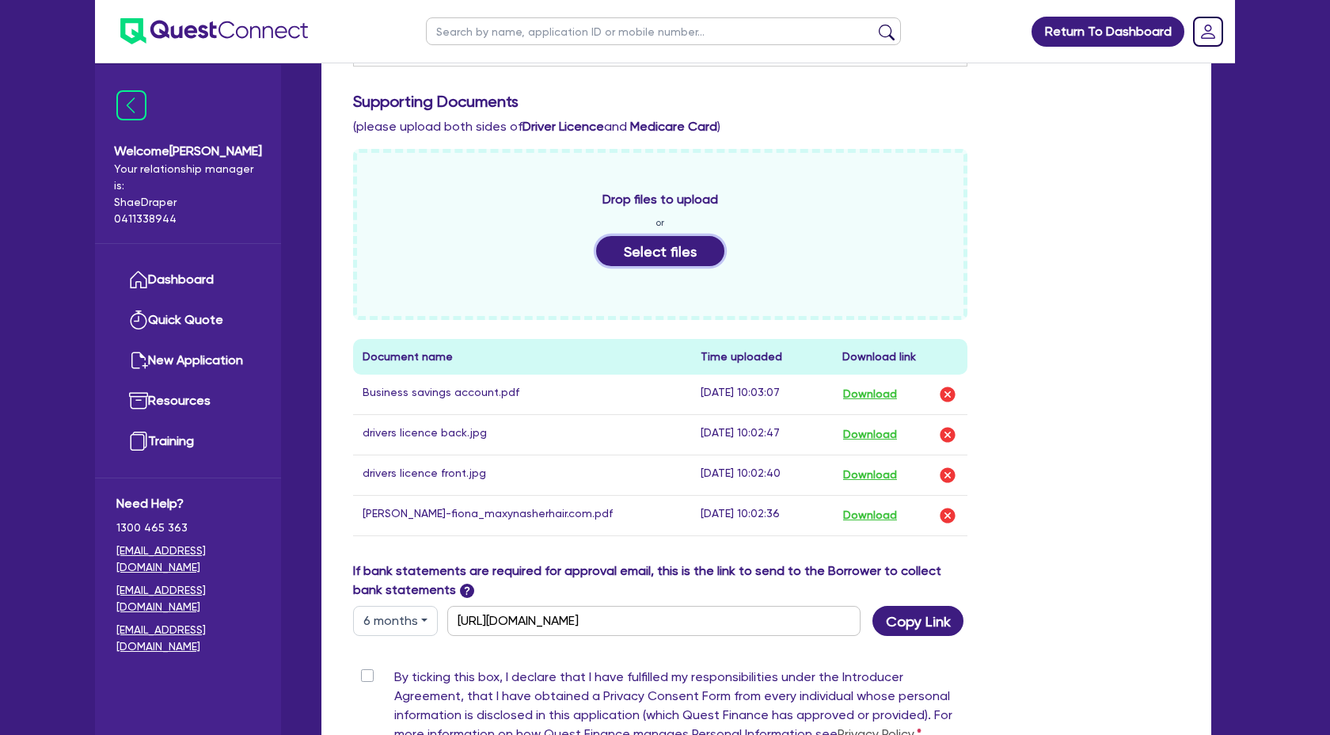
click at [655, 259] on button "Select files" at bounding box center [660, 251] width 128 height 30
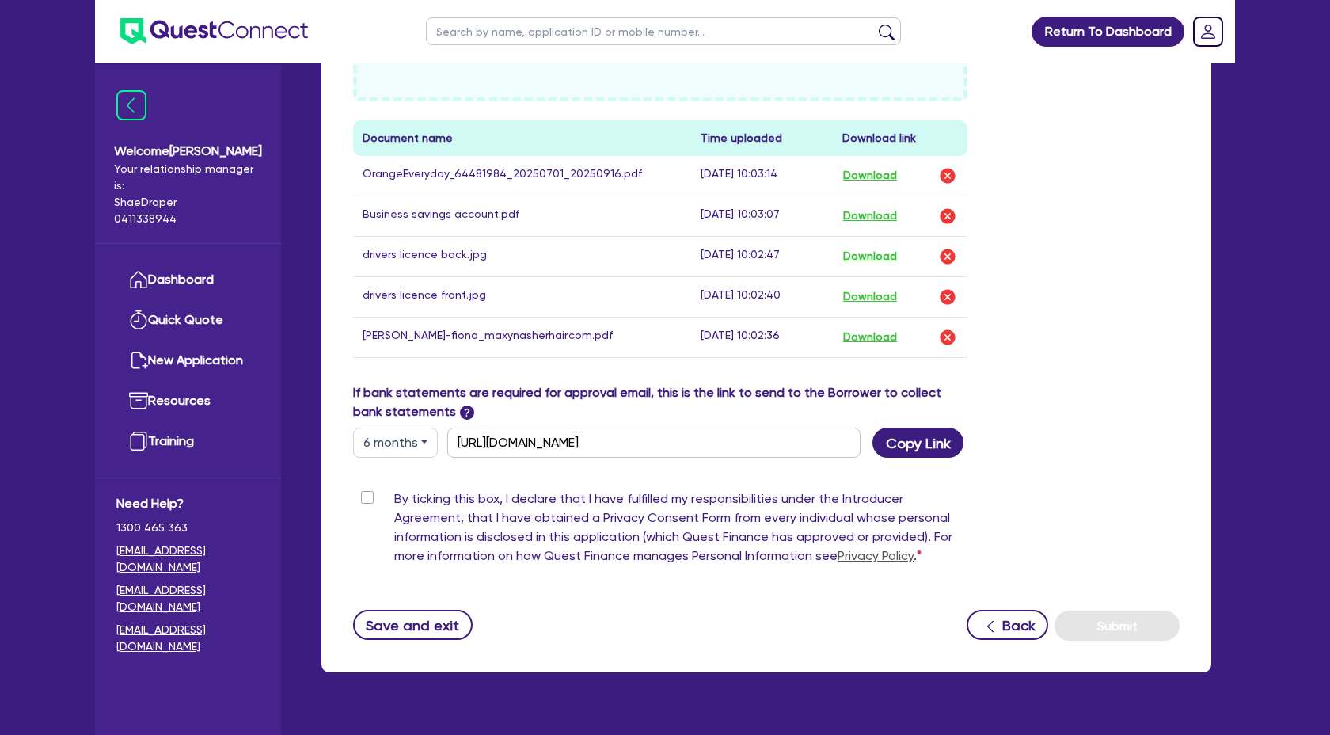
scroll to position [875, 0]
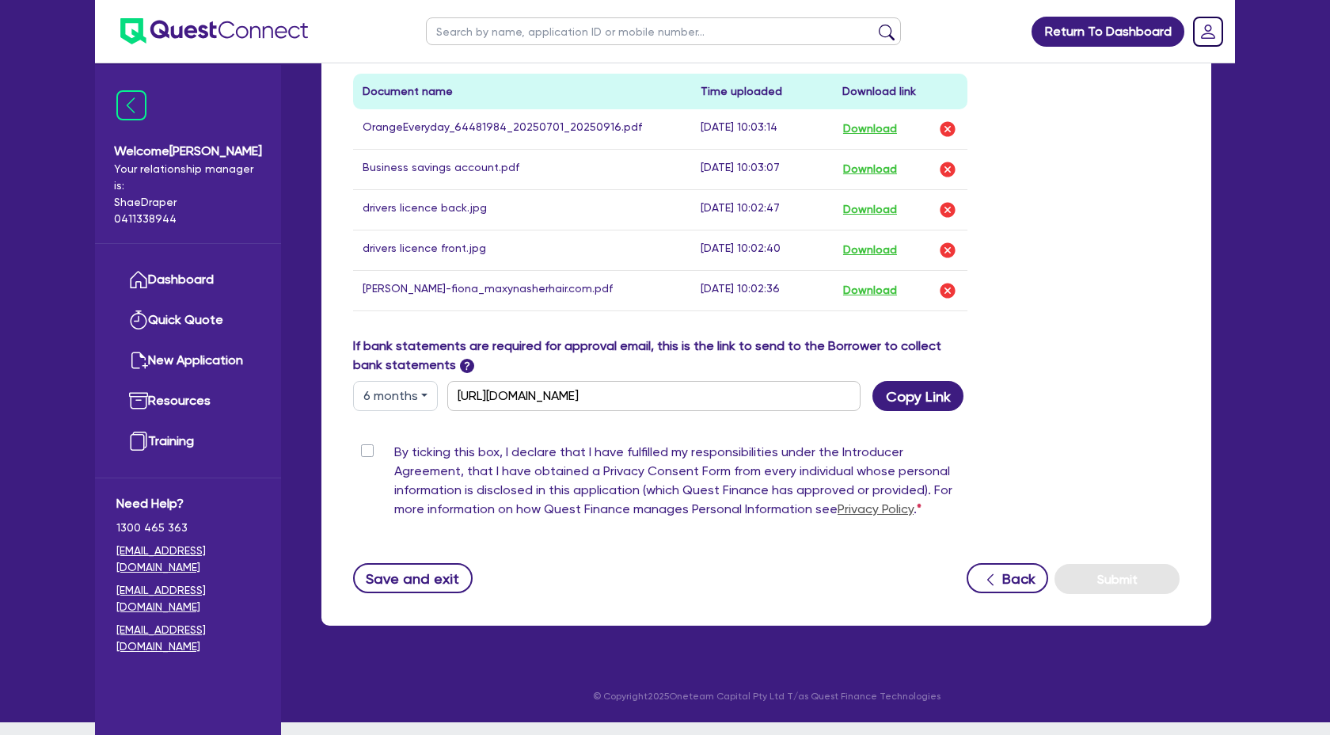
click at [394, 462] on label "By ticking this box, I declare that I have fulfilled my responsibilities under …" at bounding box center [680, 484] width 573 height 82
click at [363, 458] on input "By ticking this box, I declare that I have fulfilled my responsibilities under …" at bounding box center [359, 450] width 13 height 15
checkbox input "true"
click at [1137, 585] on button "Submit" at bounding box center [1117, 579] width 125 height 30
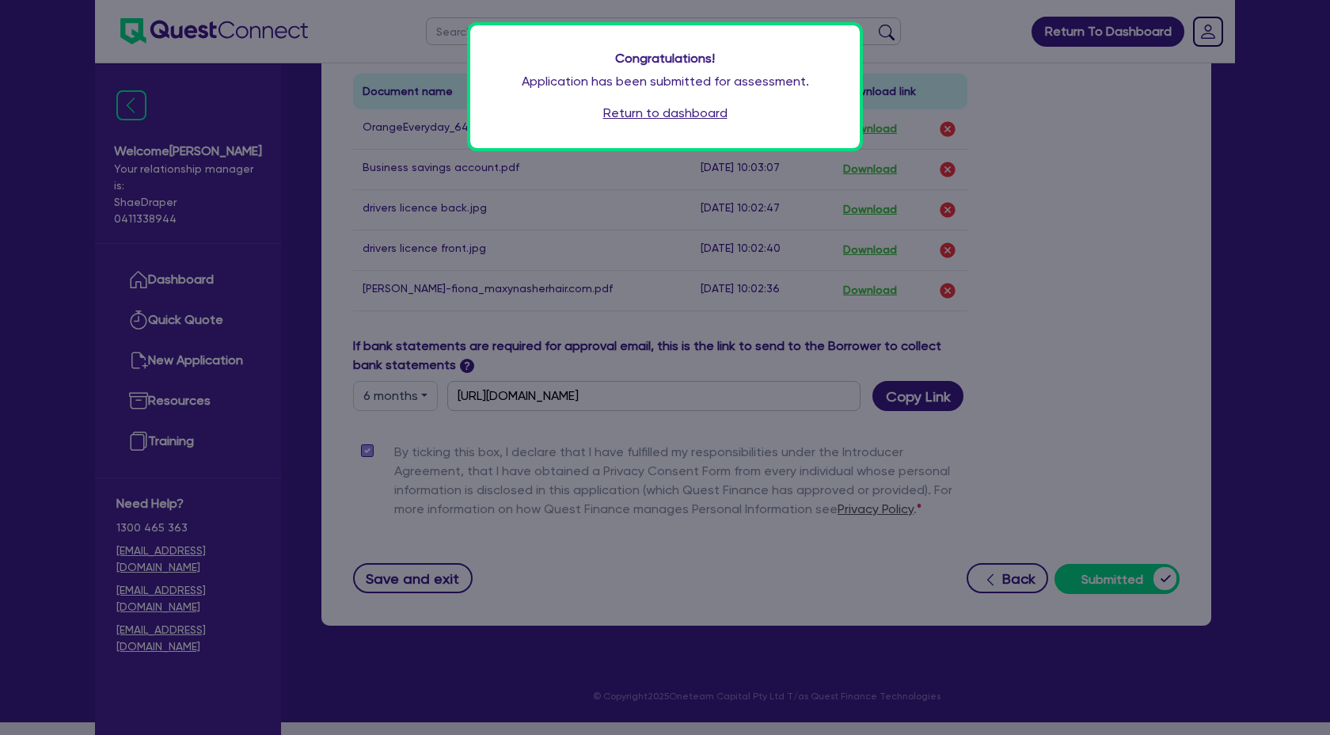
click at [644, 125] on div "Congratulations! Application has been submitted for assessment. Return to dashb…" at bounding box center [665, 86] width 390 height 123
click at [649, 104] on link "Return to dashboard" at bounding box center [665, 113] width 124 height 19
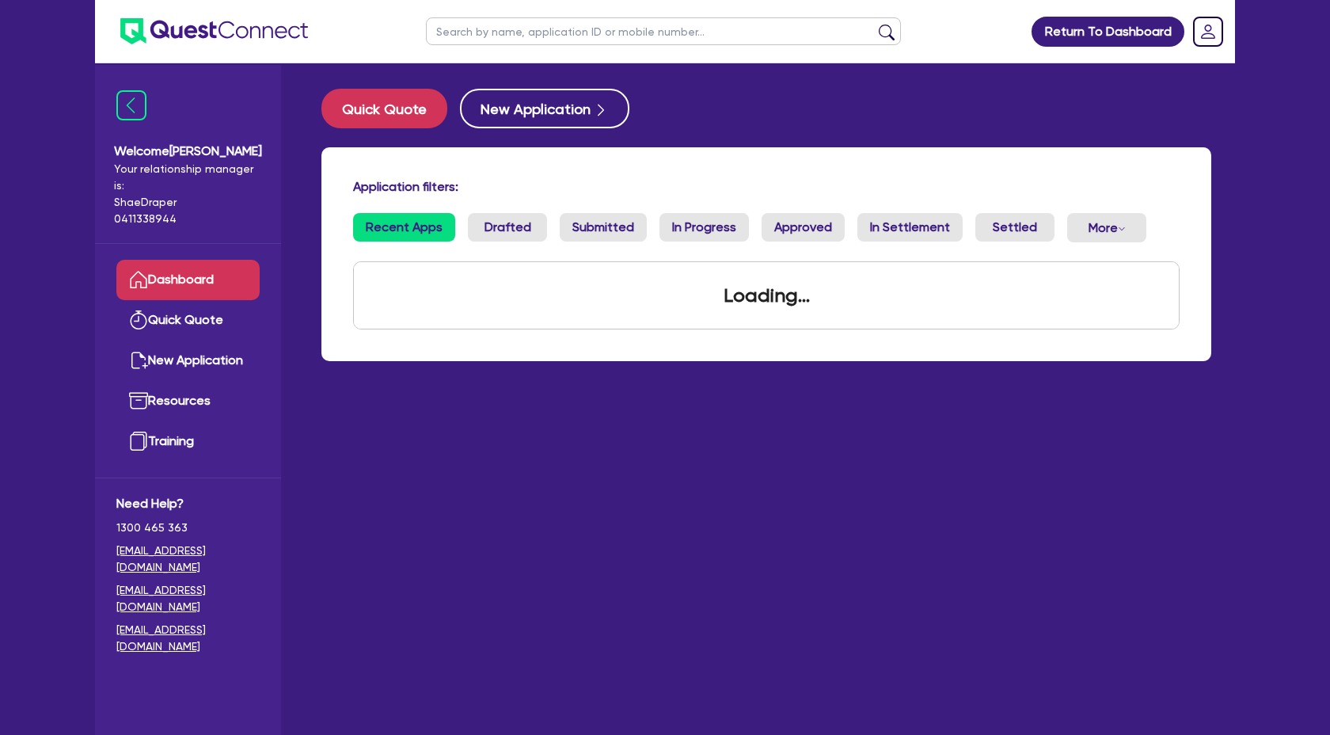
scroll to position [1425, 0]
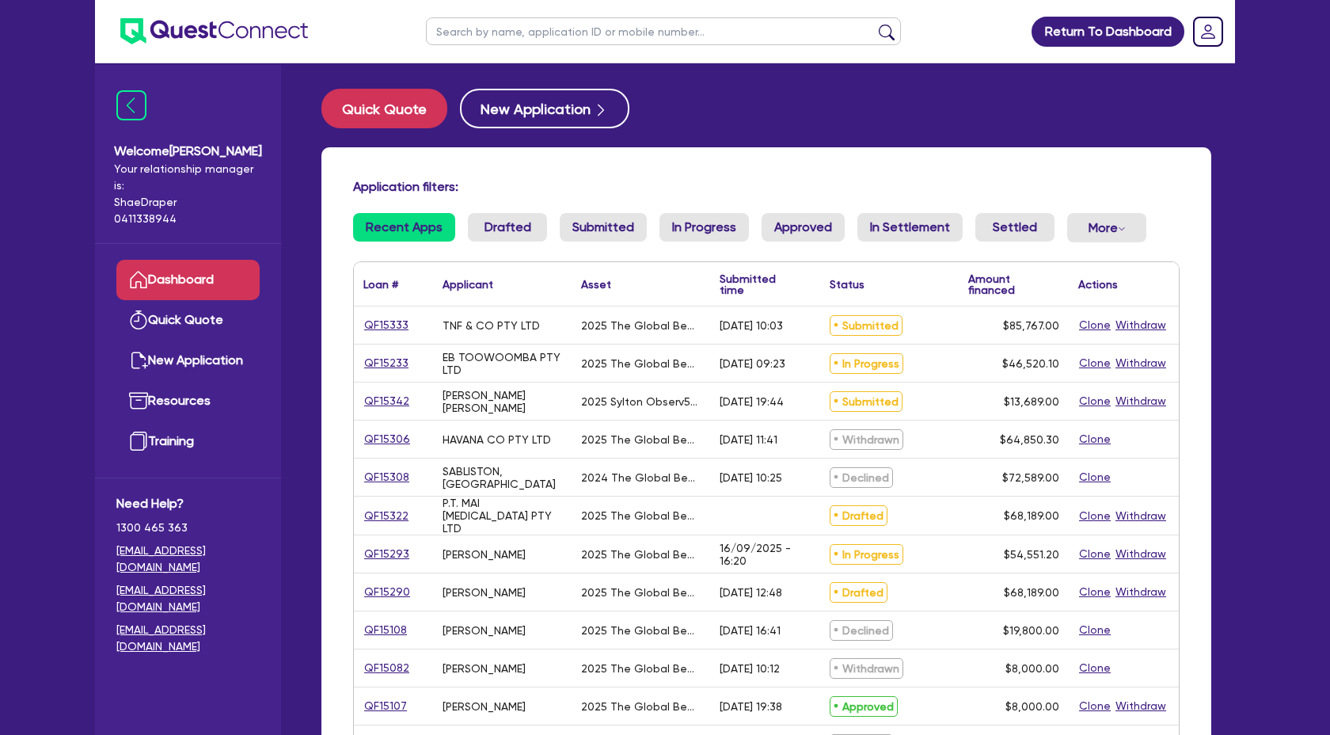
click at [818, 120] on div "Quick Quote New Application" at bounding box center [767, 109] width 890 height 40
